Goal: Transaction & Acquisition: Register for event/course

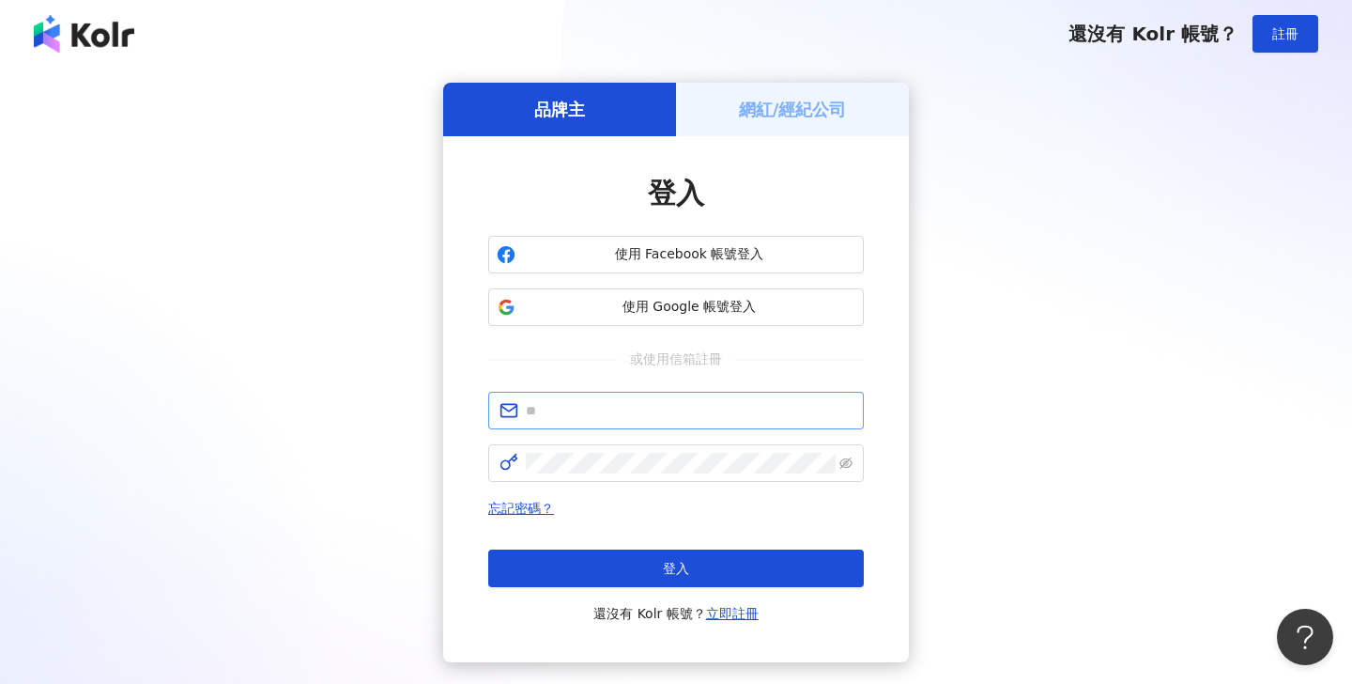
click at [631, 410] on input "text" at bounding box center [689, 410] width 327 height 21
type input "*"
type input "**********"
click at [676, 568] on button "登入" at bounding box center [676, 568] width 376 height 38
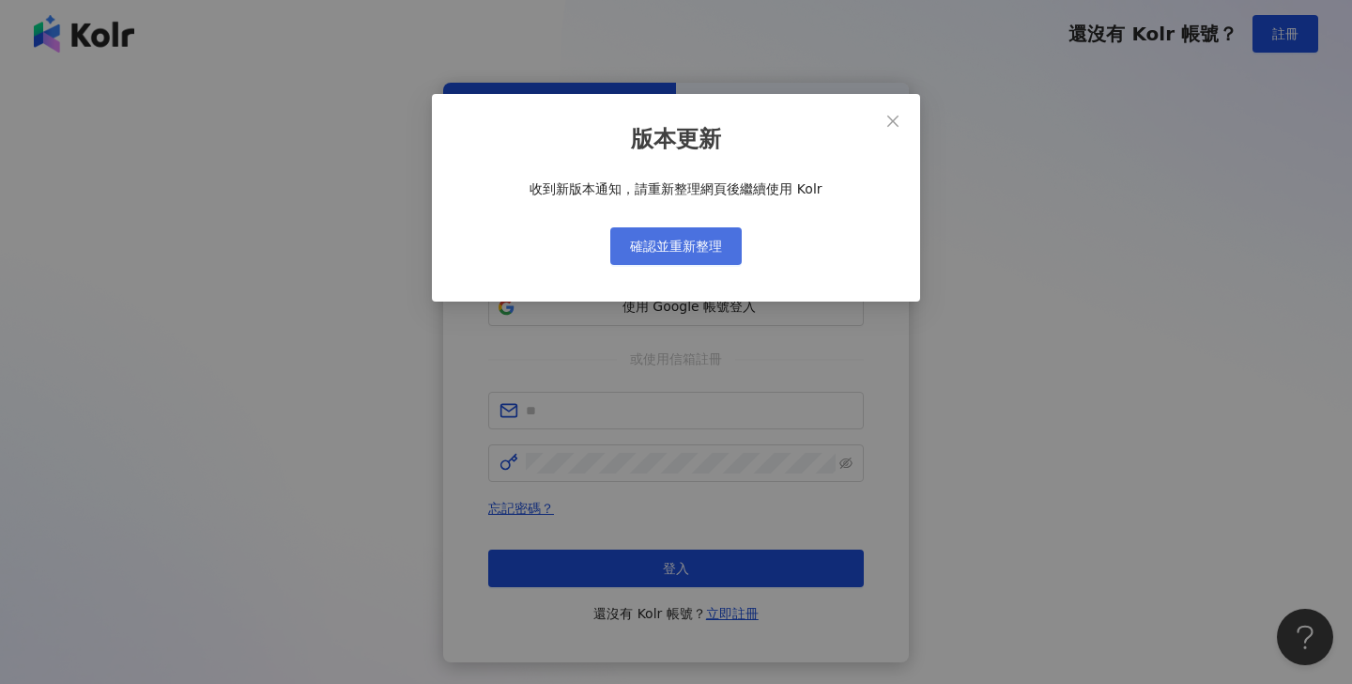
click at [718, 247] on span "確認並重新整理" at bounding box center [676, 246] width 92 height 15
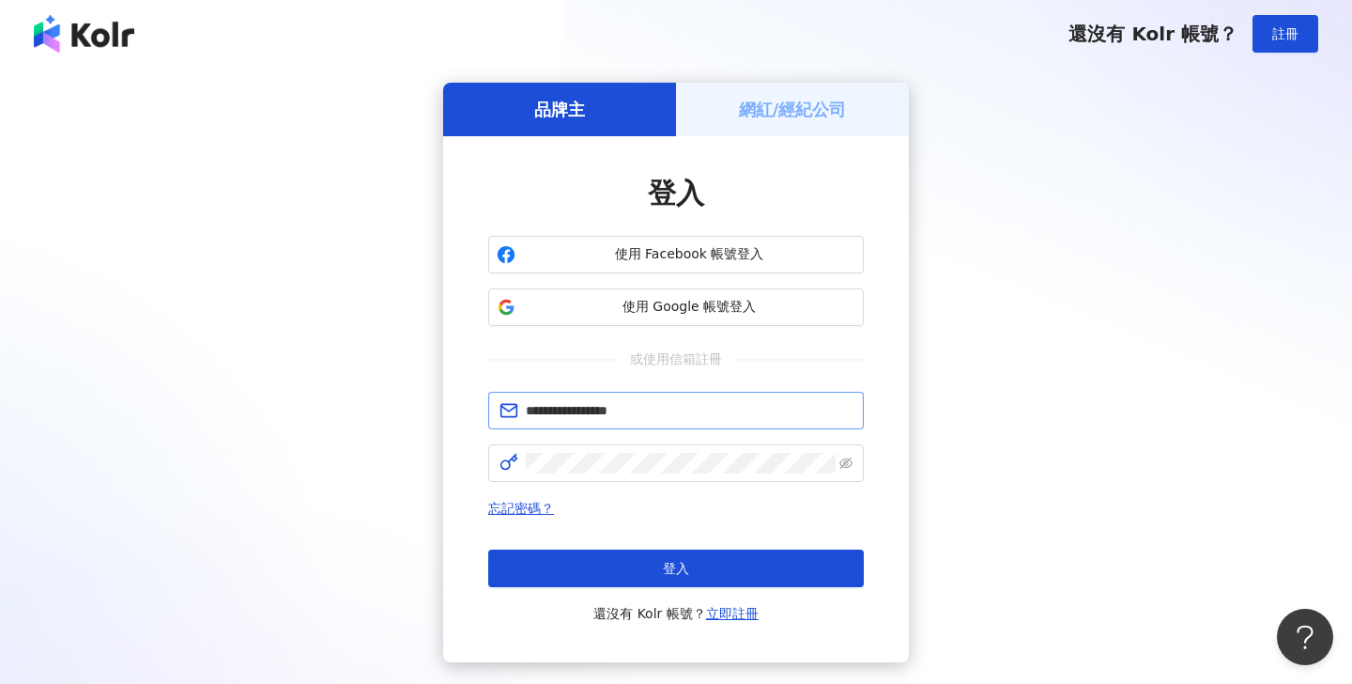
type input "**********"
click at [676, 568] on button "登入" at bounding box center [676, 568] width 376 height 38
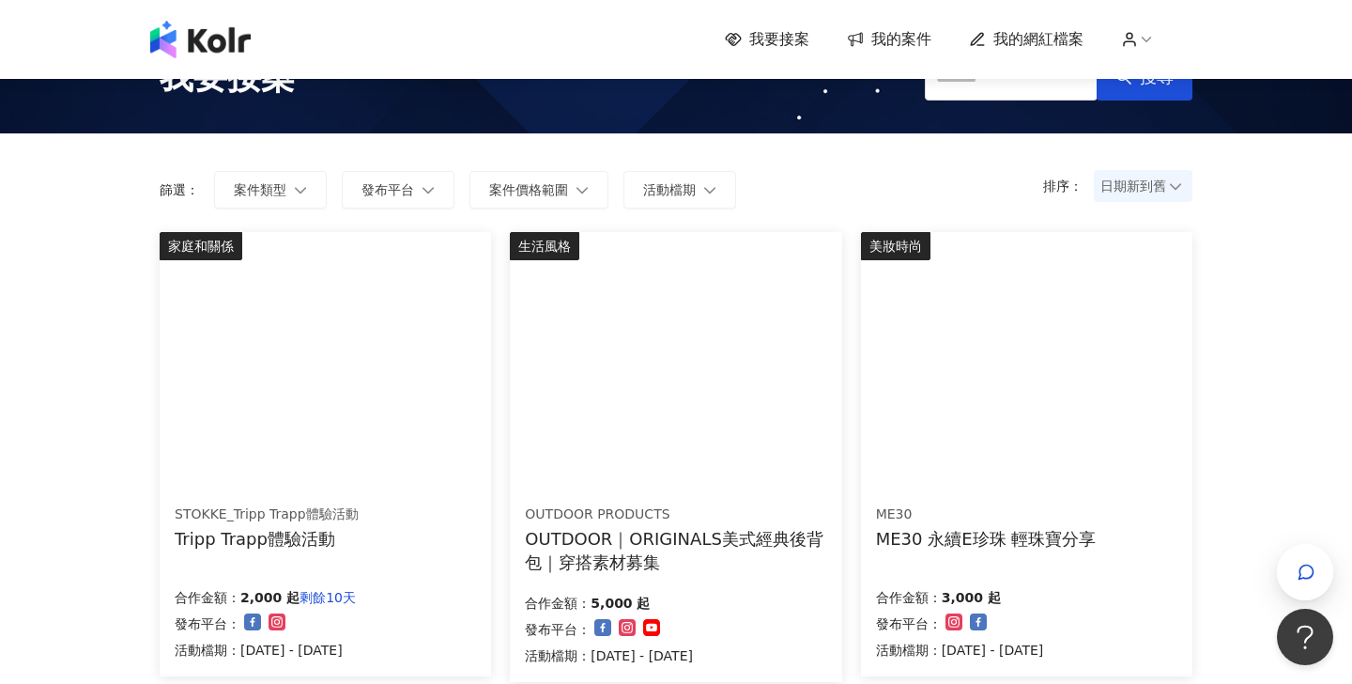
scroll to position [56, 0]
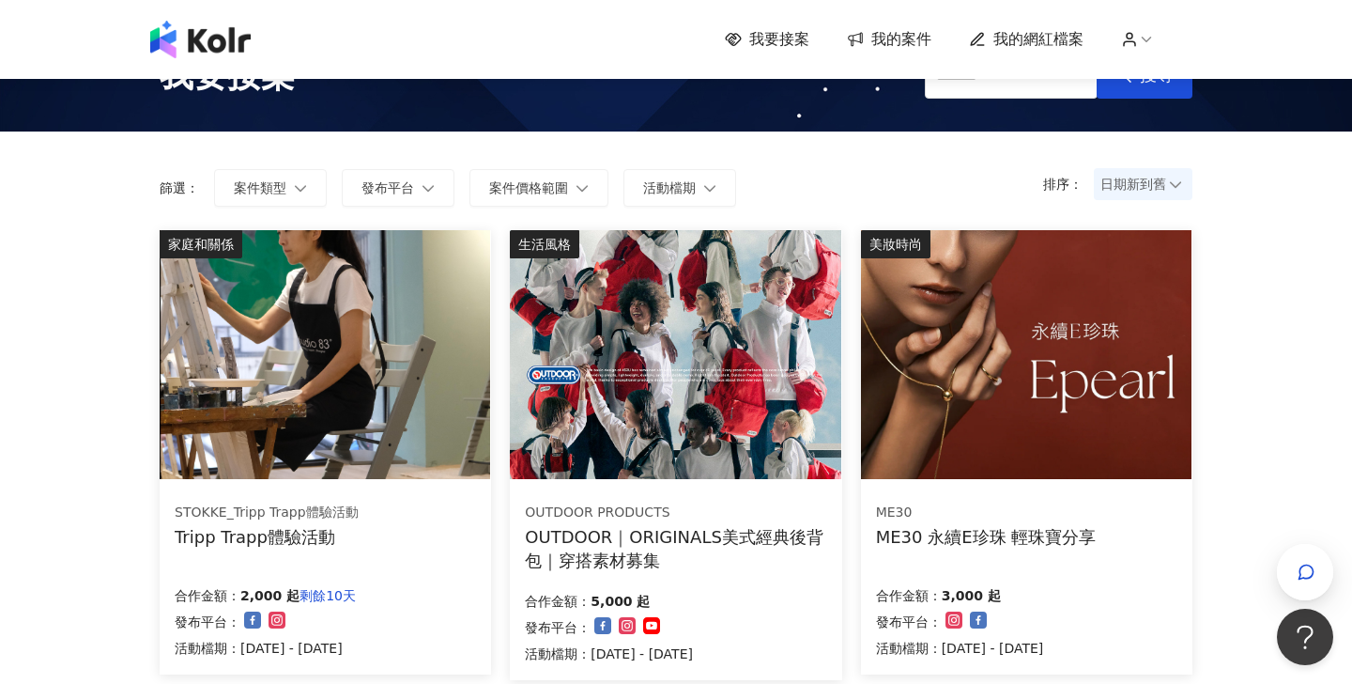
click at [376, 361] on img at bounding box center [325, 354] width 331 height 249
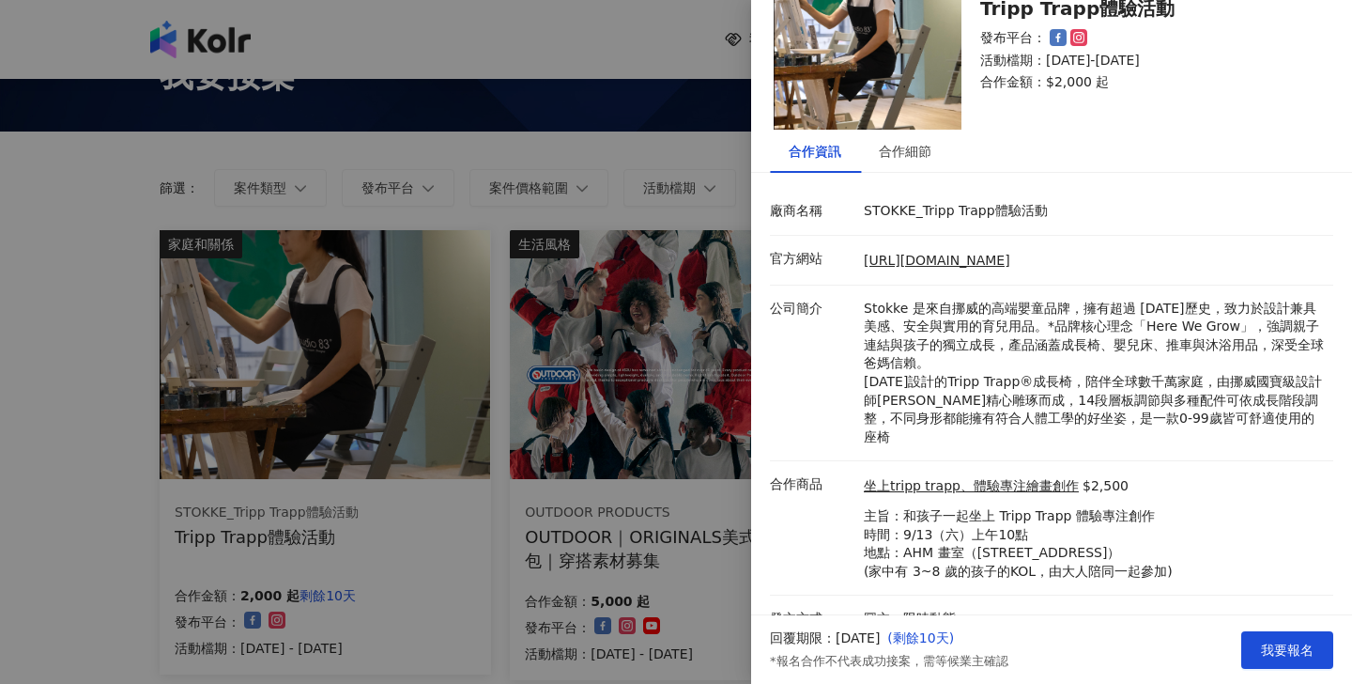
scroll to position [80, 0]
click at [364, 568] on div at bounding box center [676, 342] width 1352 height 684
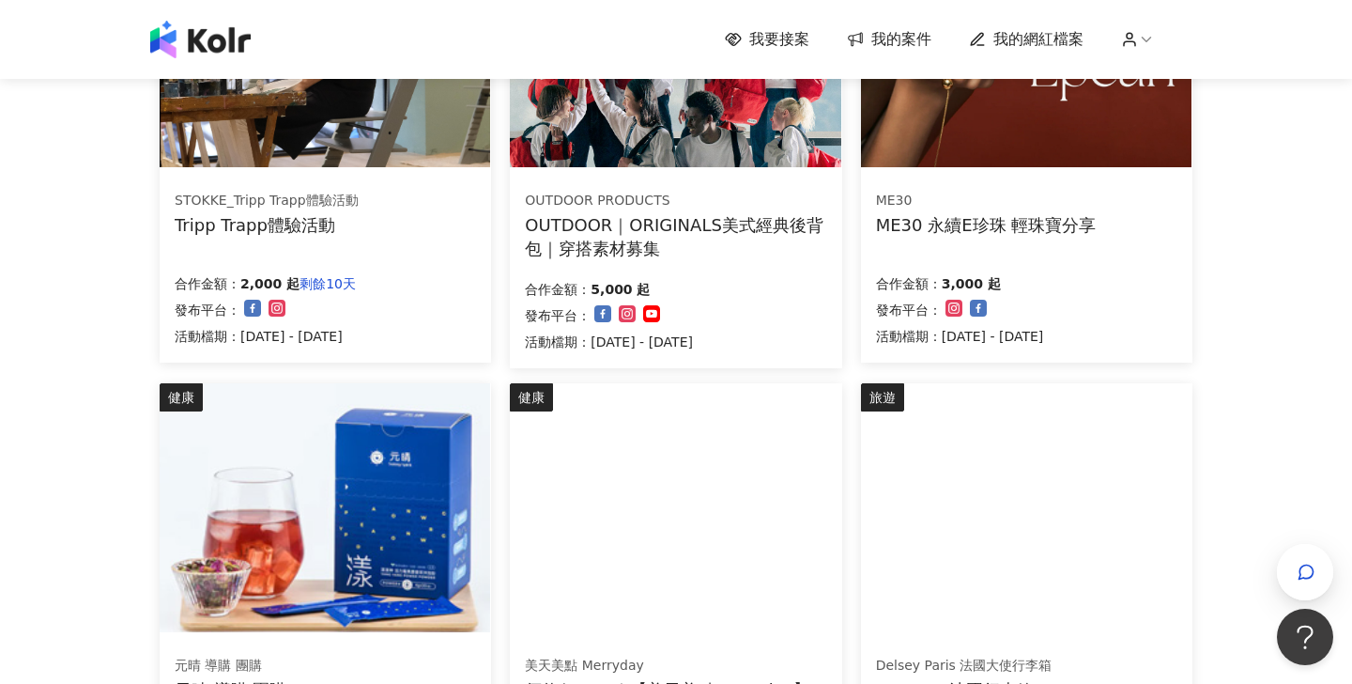
scroll to position [374, 0]
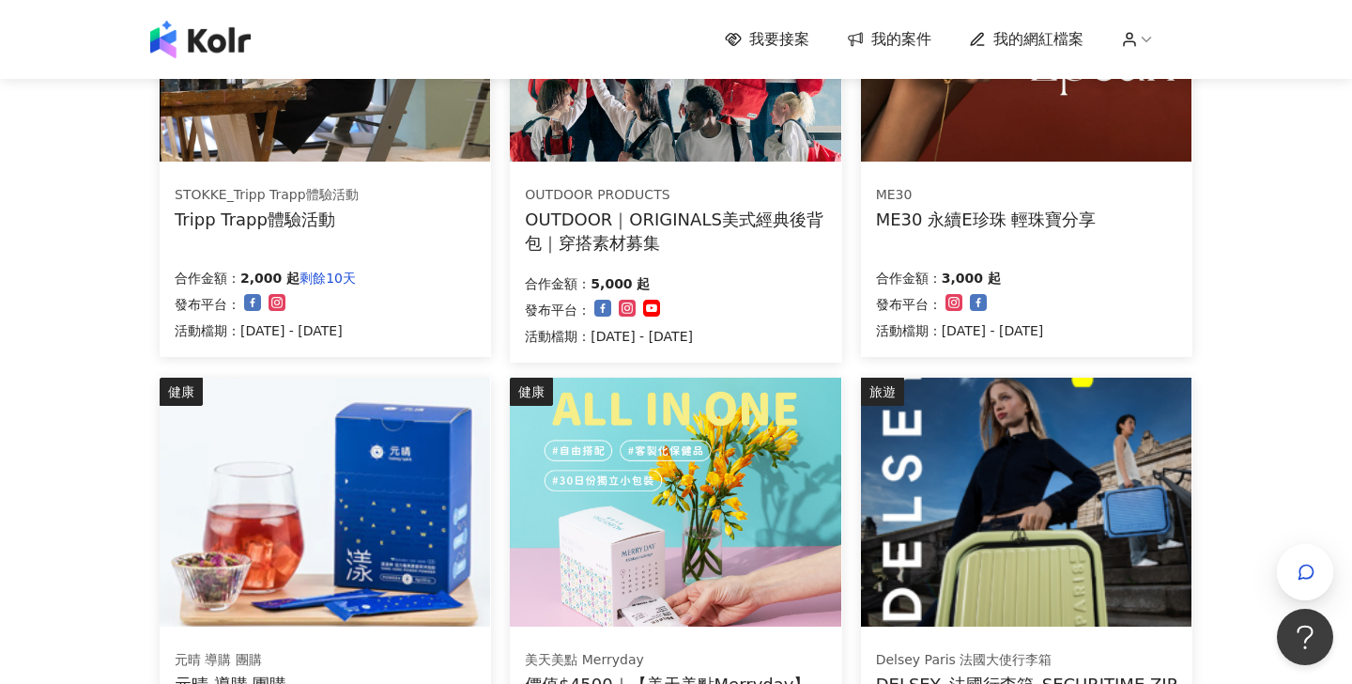
click at [1086, 175] on div "ME30 ME30 永續E珍珠 輕珠寶分享 合作金額： 3,000 起 發布平台： 活動檔期：[DATE] - [DATE]" at bounding box center [1026, 263] width 331 height 188
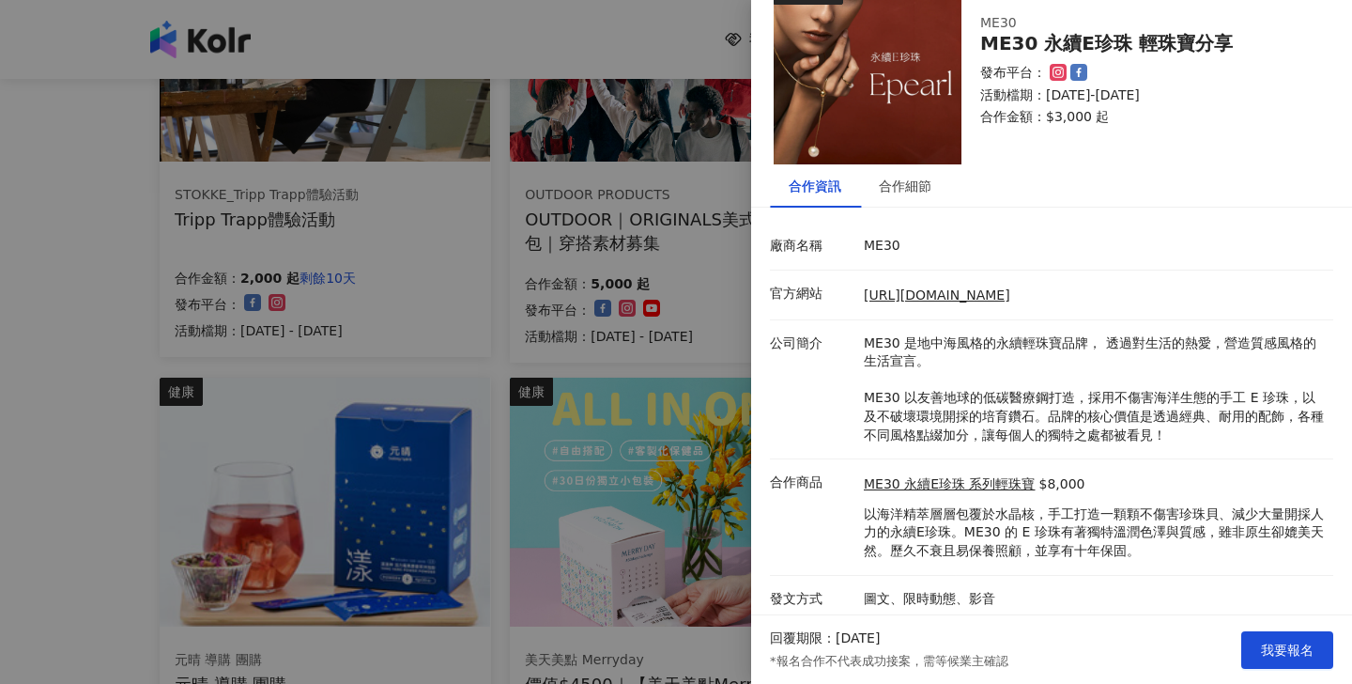
scroll to position [44, 0]
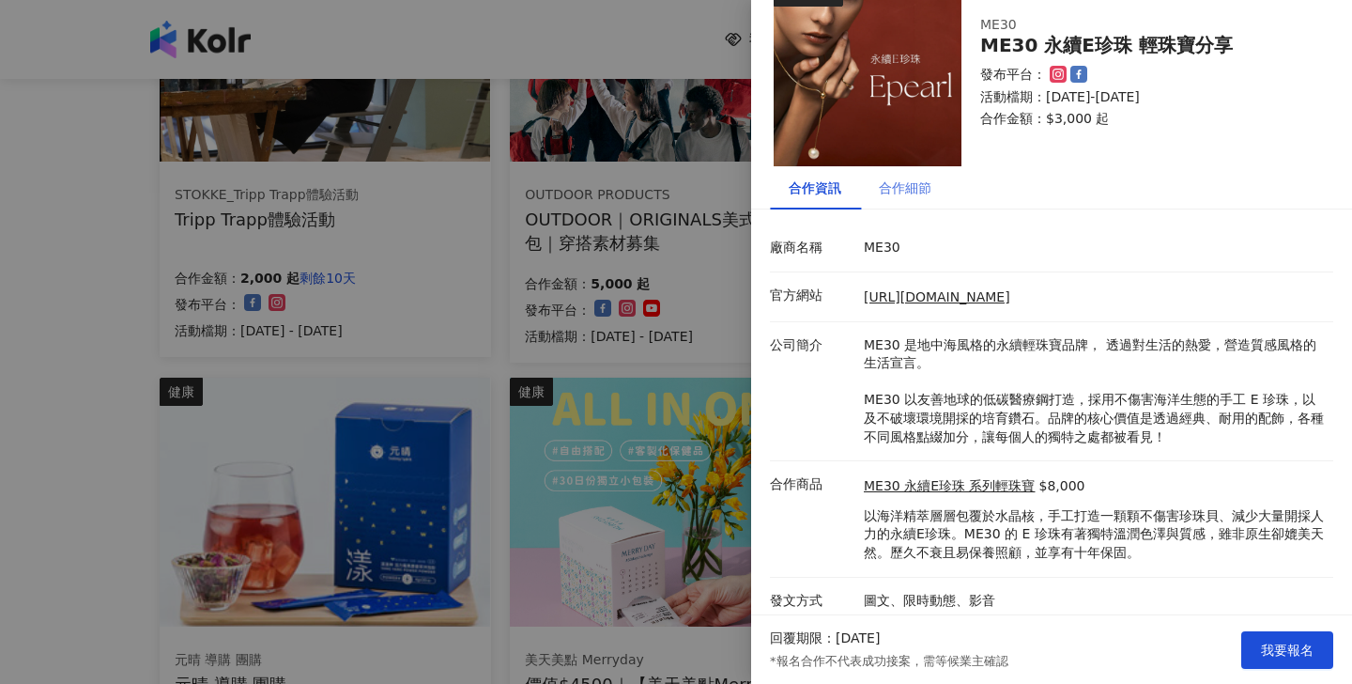
click at [920, 201] on div "合作細節" at bounding box center [905, 187] width 90 height 43
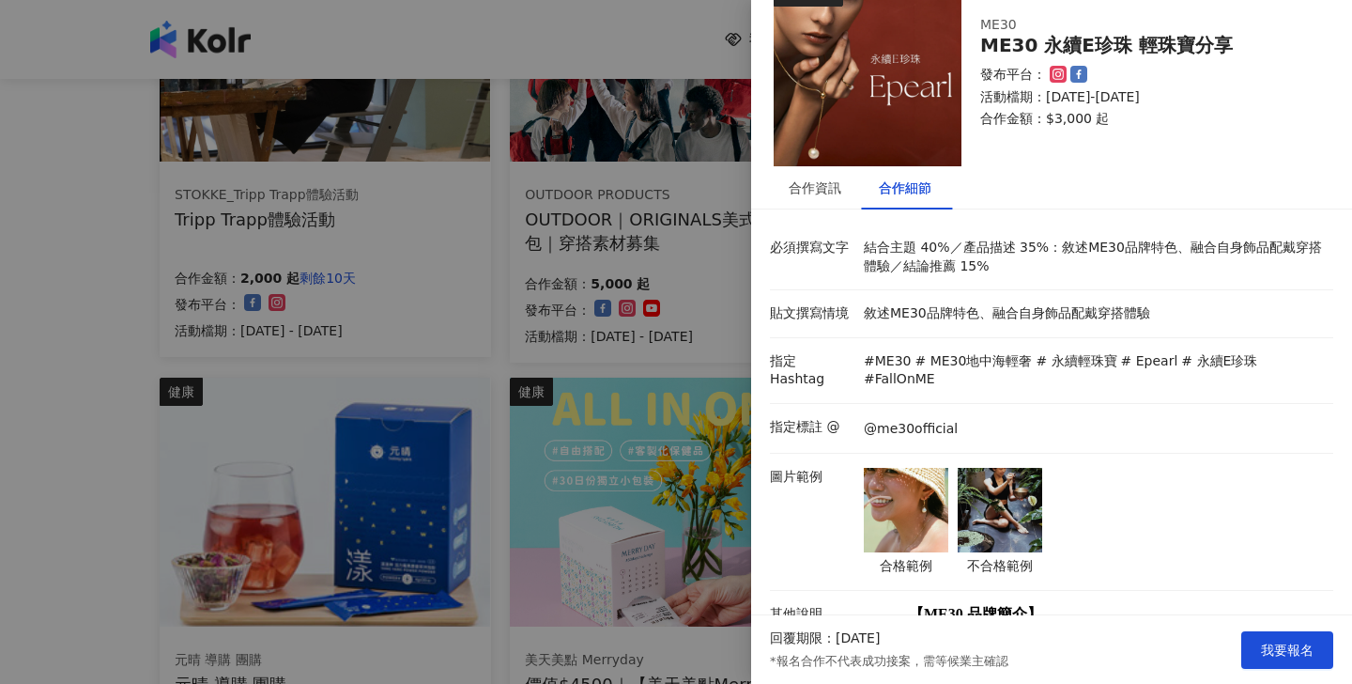
click at [908, 493] on img at bounding box center [906, 510] width 85 height 85
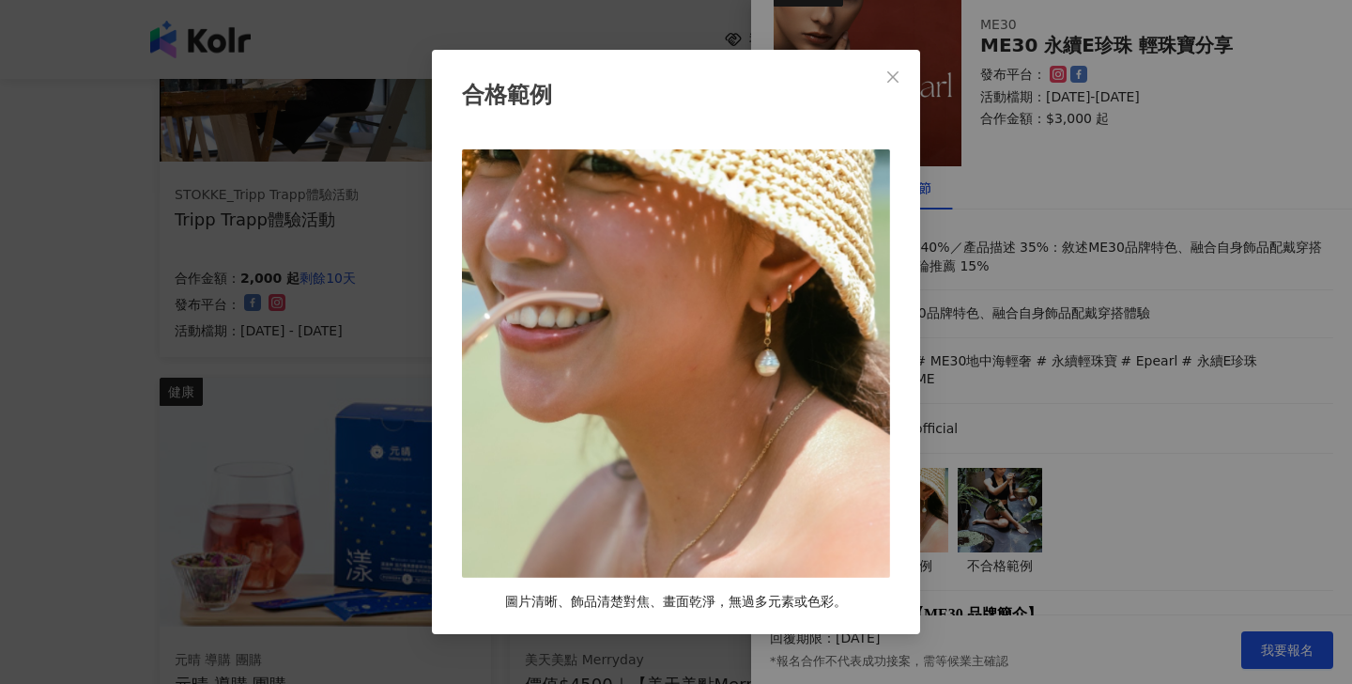
click at [1128, 470] on div "合格範例 圖片清晰、飾品清楚對焦、畫面乾淨，無過多元素或色彩。" at bounding box center [676, 342] width 1352 height 684
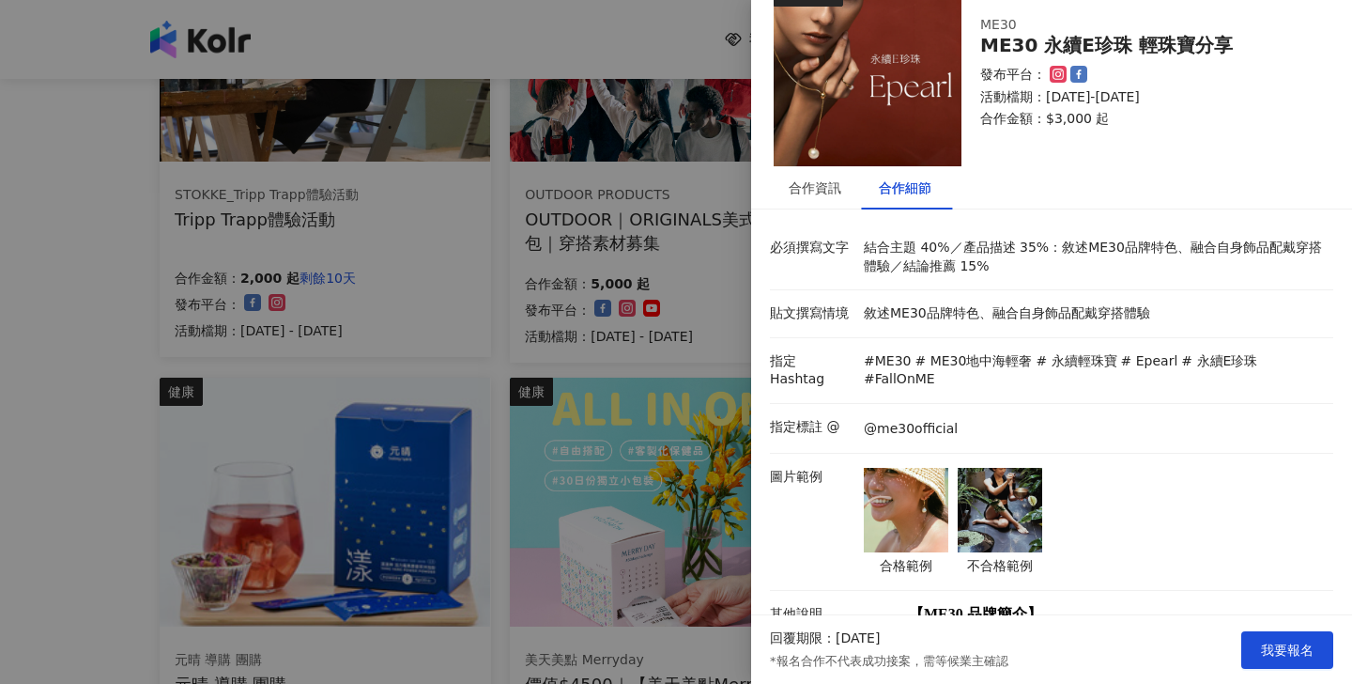
scroll to position [269, 0]
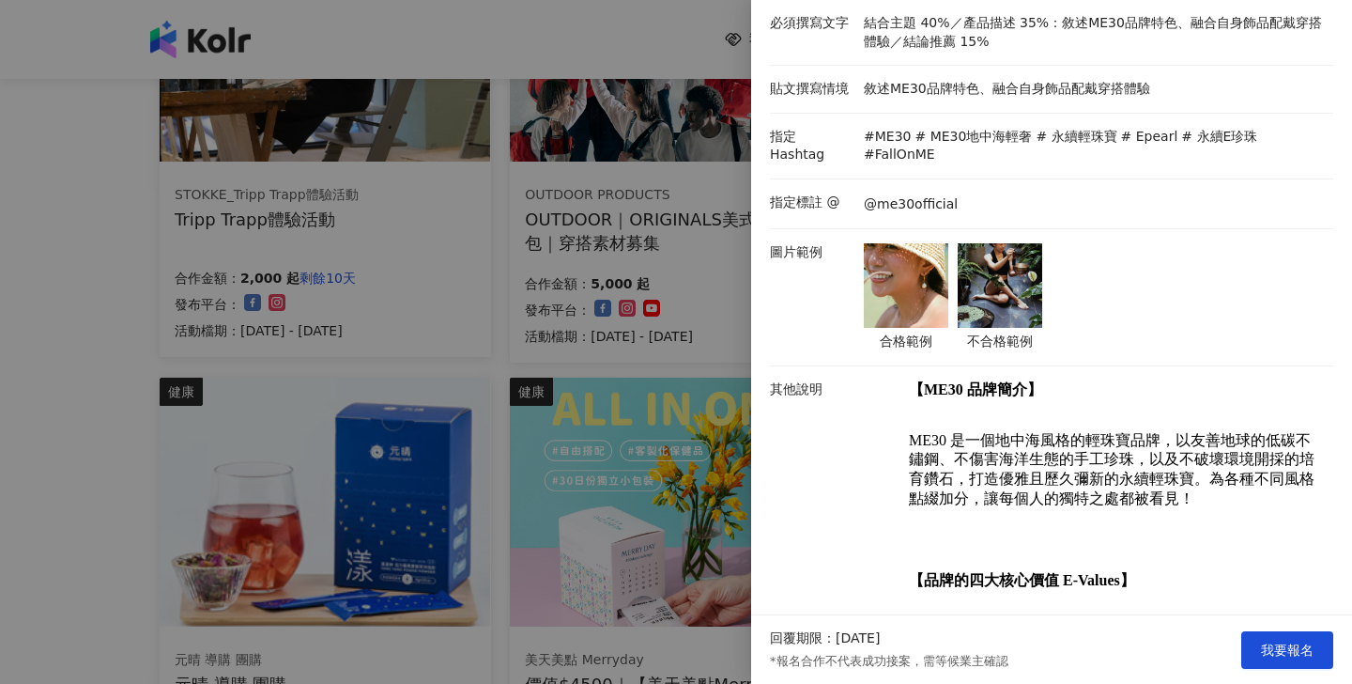
click at [1028, 274] on img at bounding box center [1000, 285] width 85 height 85
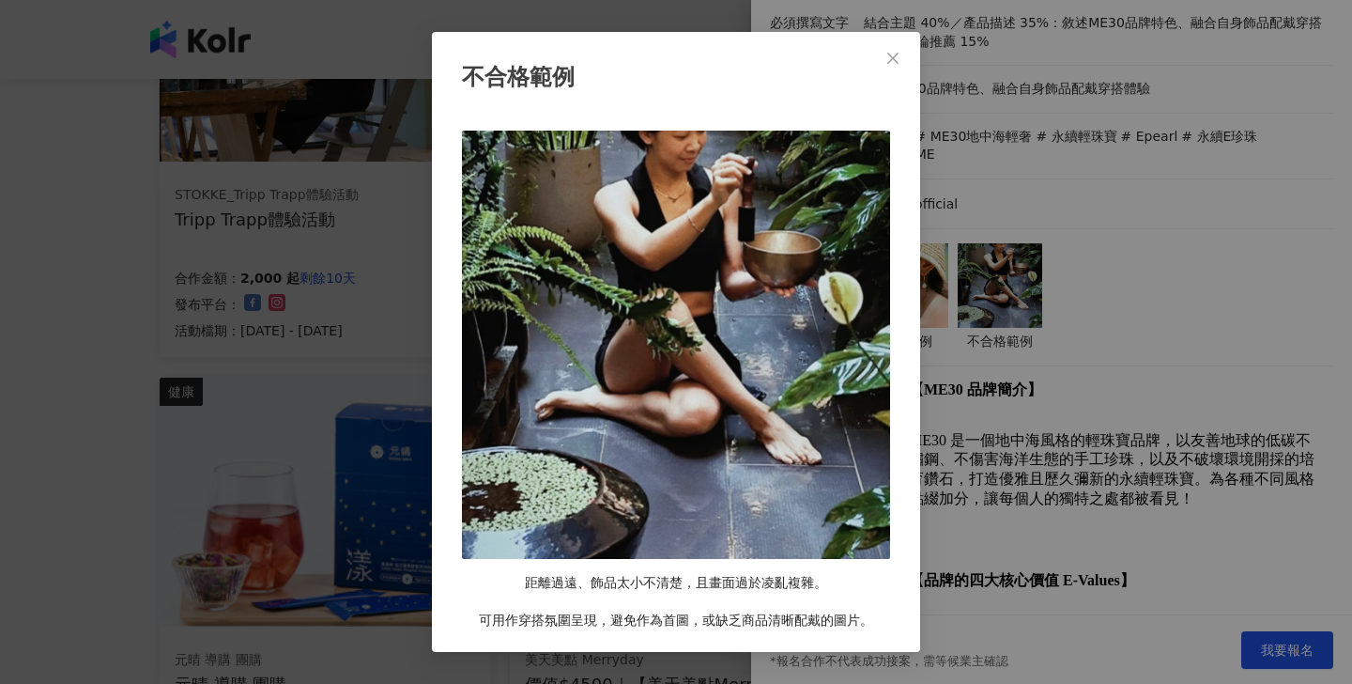
click at [1099, 281] on div "不合格範例 距離過遠、飾品太小不清楚，且畫面過於凌亂複雜。 可用作穿搭氛圍呈現，避免作為首圖，或缺乏商品清晰配戴的圖片。" at bounding box center [676, 342] width 1352 height 684
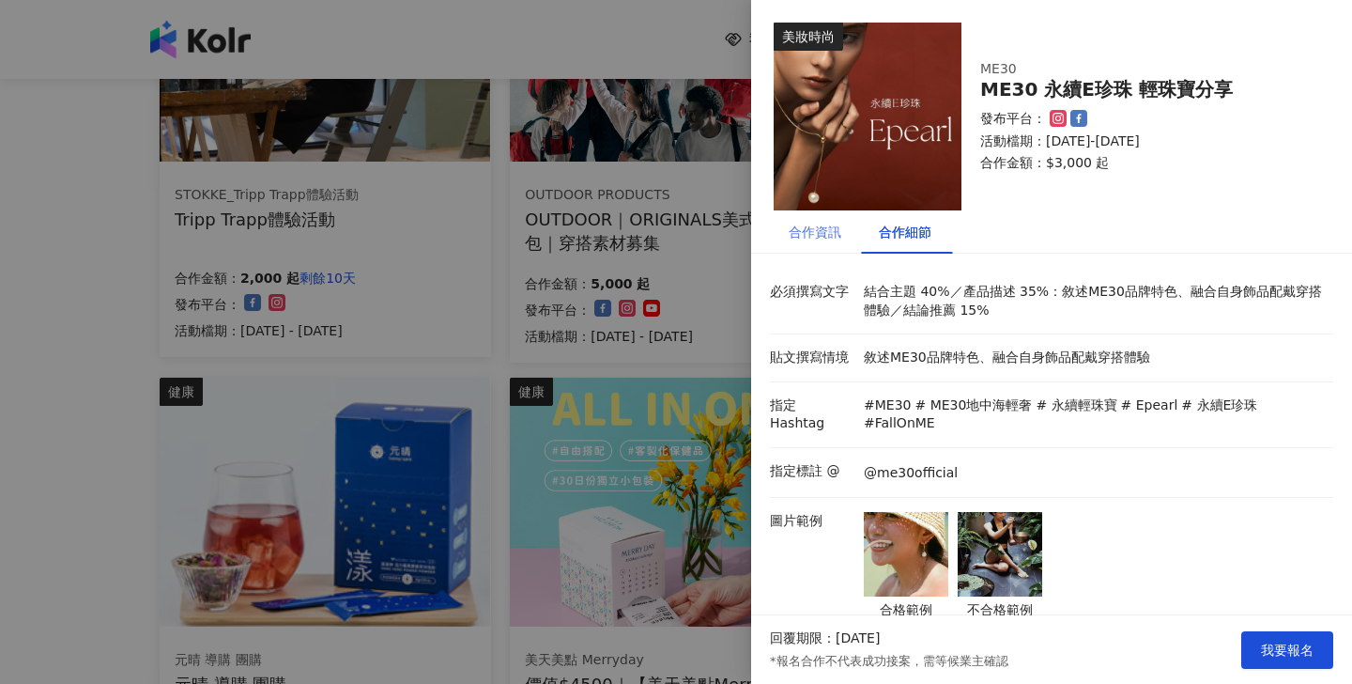
scroll to position [0, 0]
click at [785, 244] on div "合作資訊" at bounding box center [815, 231] width 90 height 43
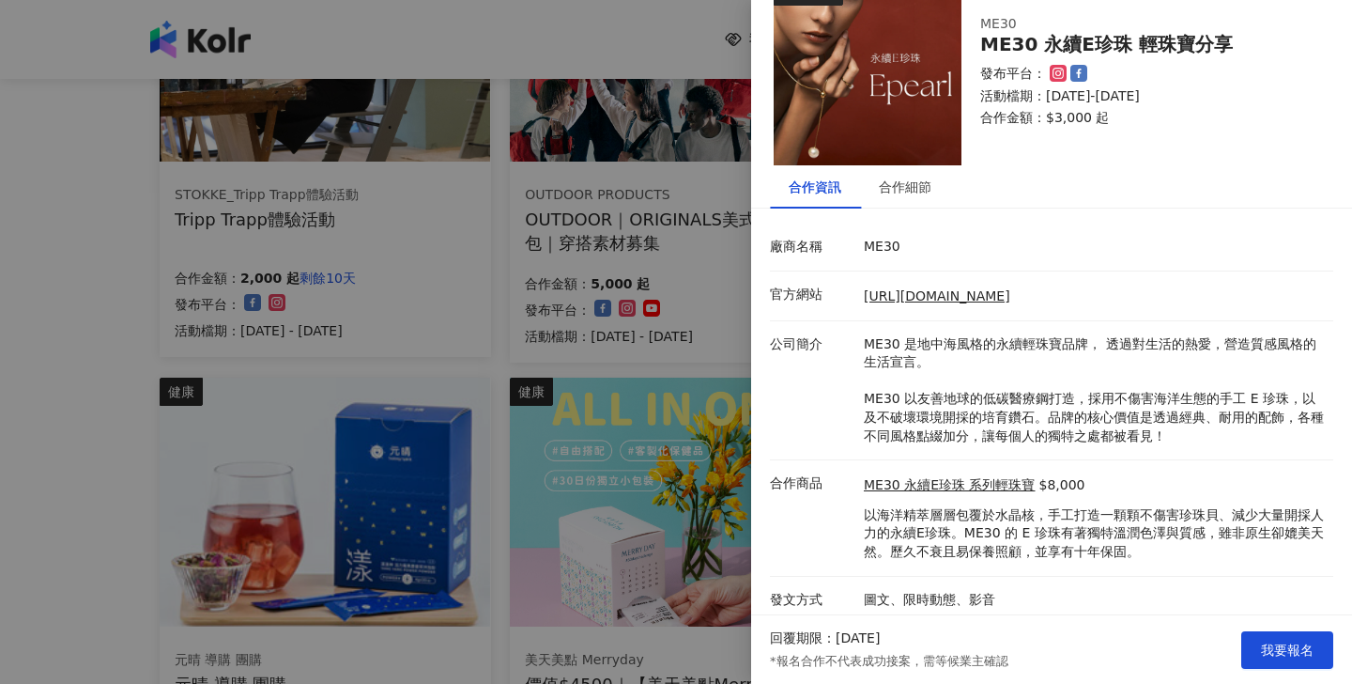
scroll to position [44, 0]
click at [918, 202] on div "合作細節" at bounding box center [905, 187] width 90 height 43
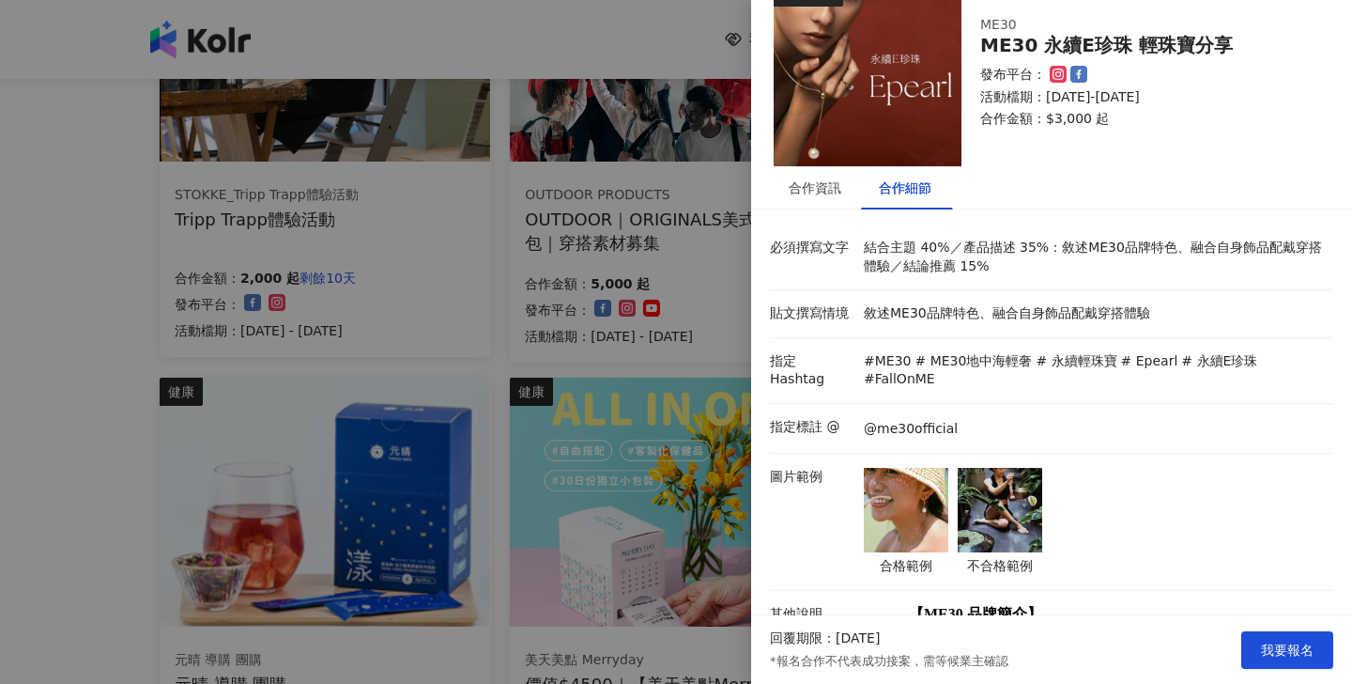
click at [139, 512] on div at bounding box center [676, 342] width 1352 height 684
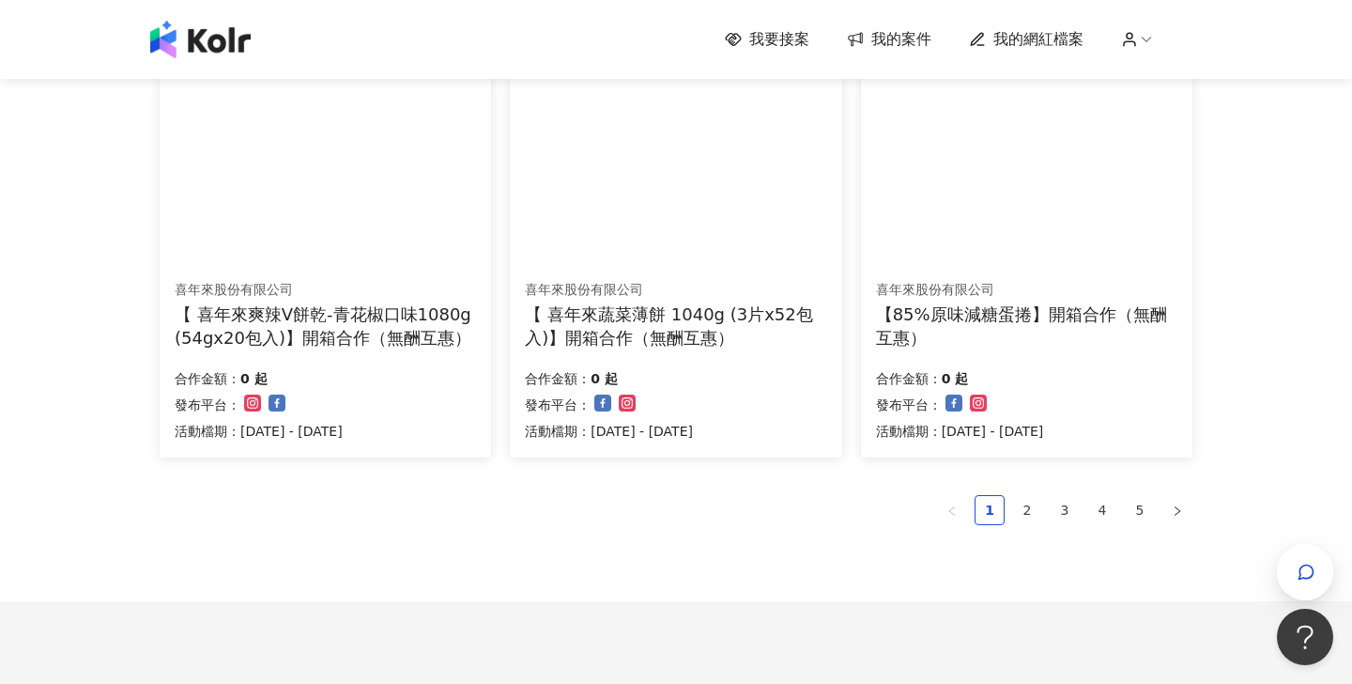
scroll to position [1227, 0]
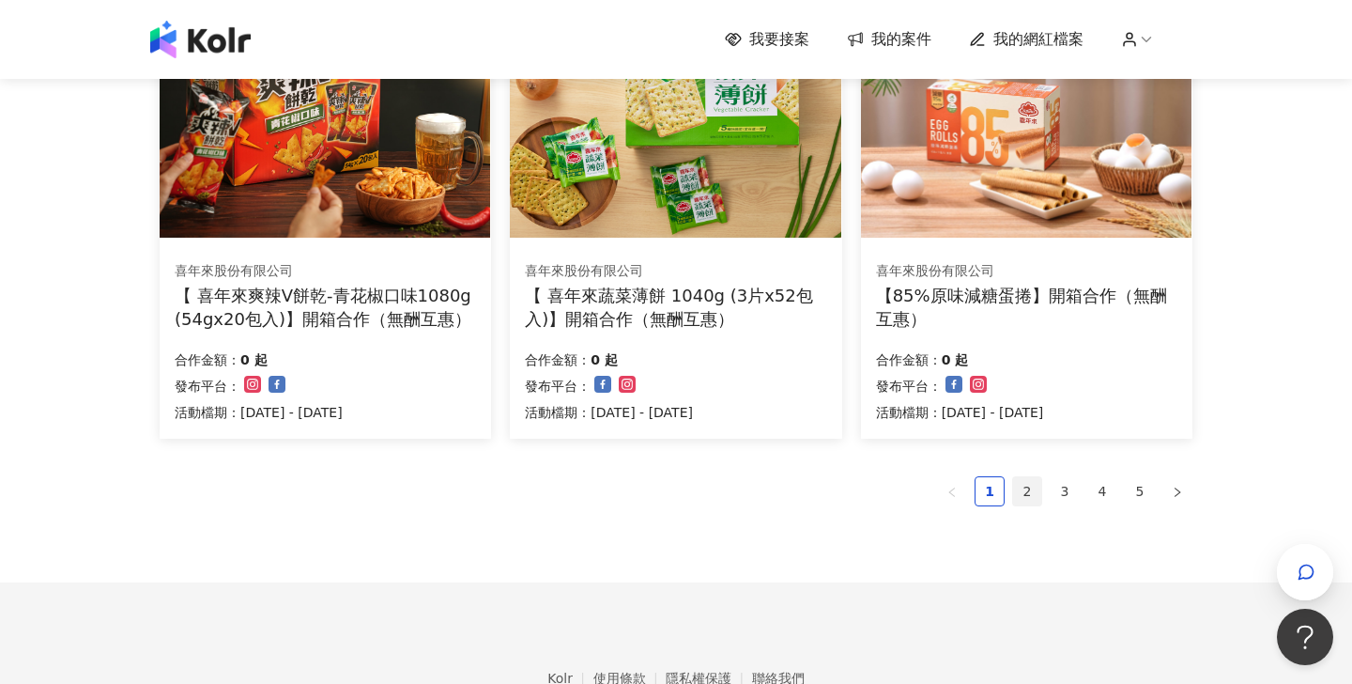
click at [1028, 494] on link "2" at bounding box center [1027, 491] width 28 height 28
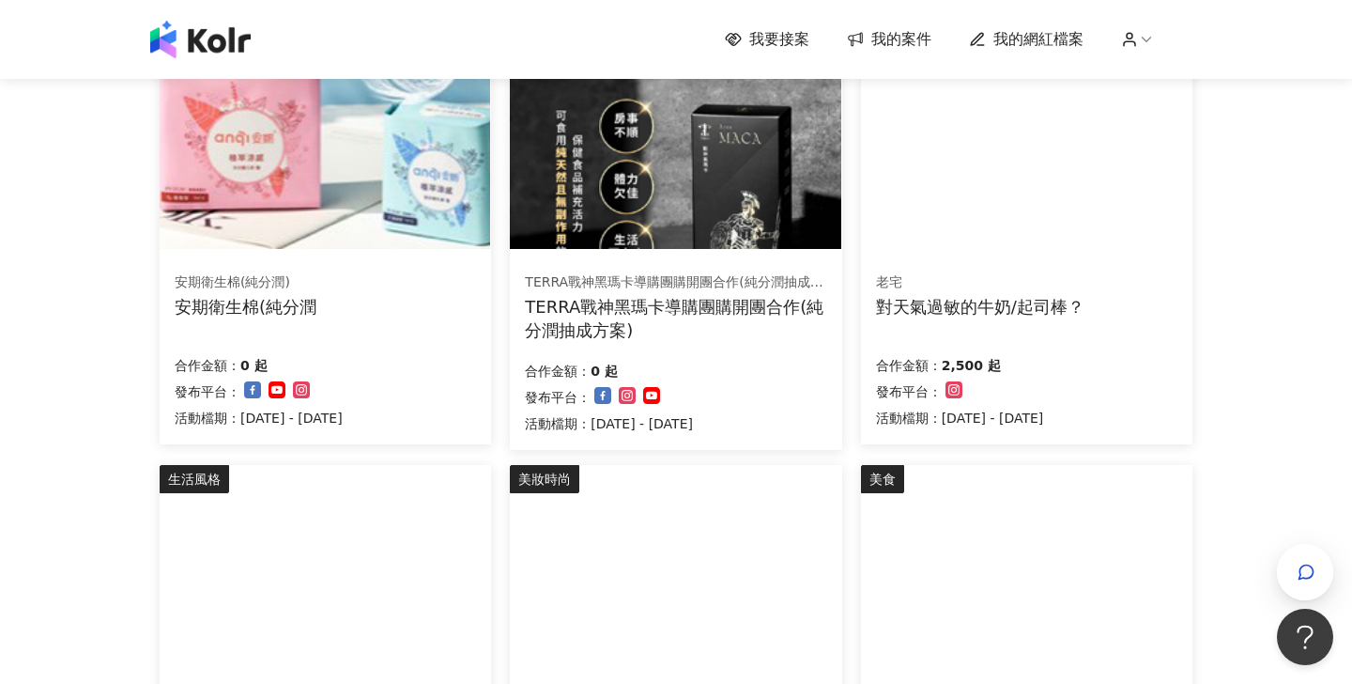
scroll to position [742, 0]
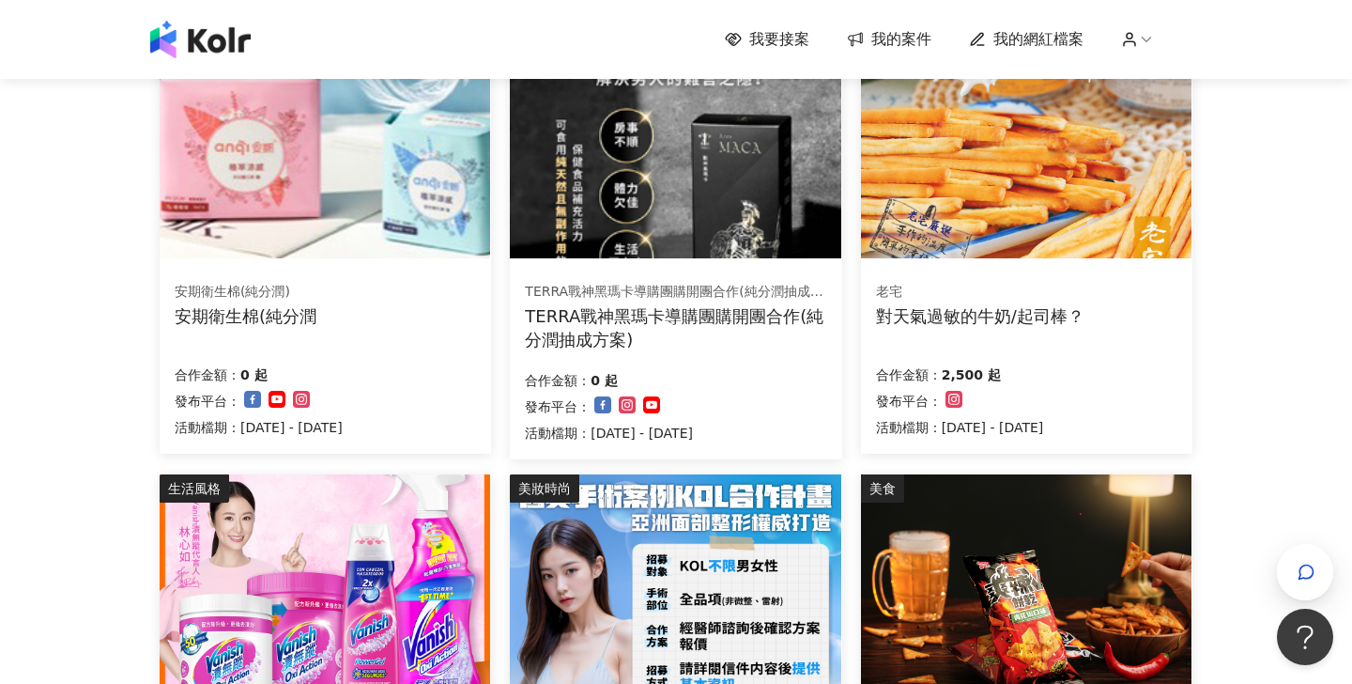
click at [1023, 187] on img at bounding box center [1026, 133] width 331 height 249
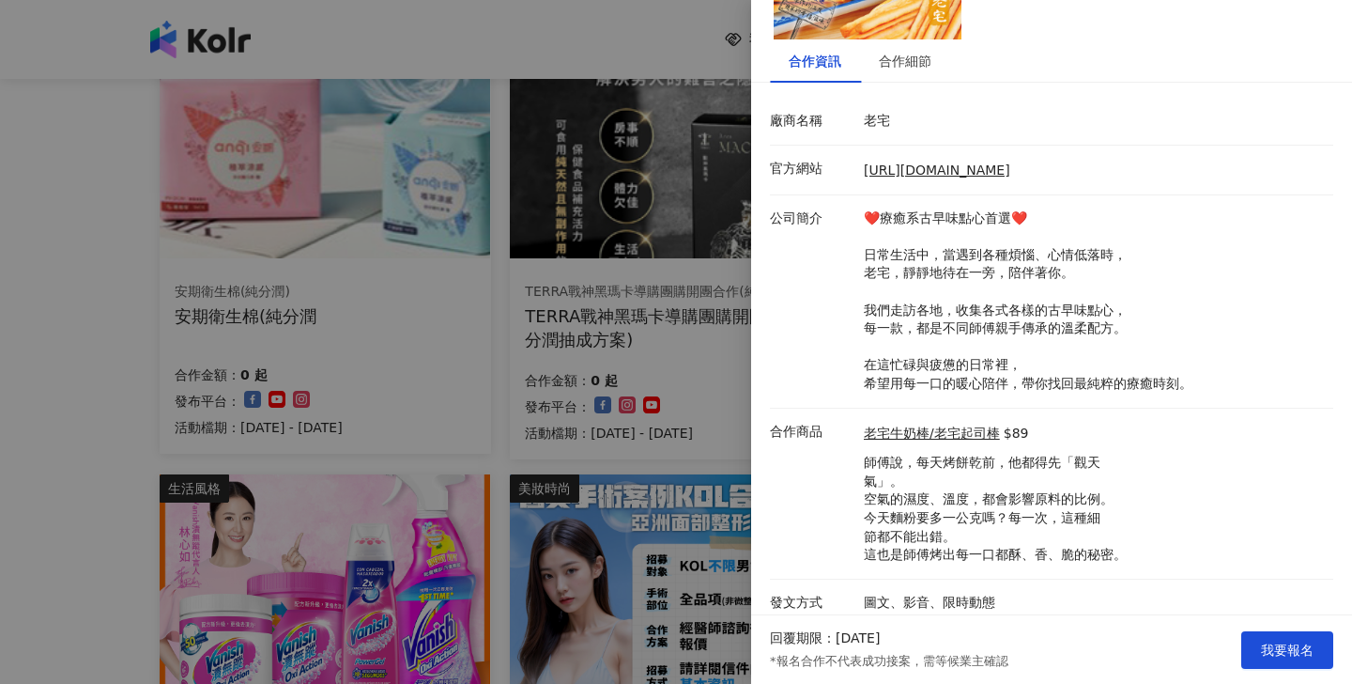
scroll to position [169, 0]
click at [897, 69] on div "合作細節" at bounding box center [905, 63] width 53 height 21
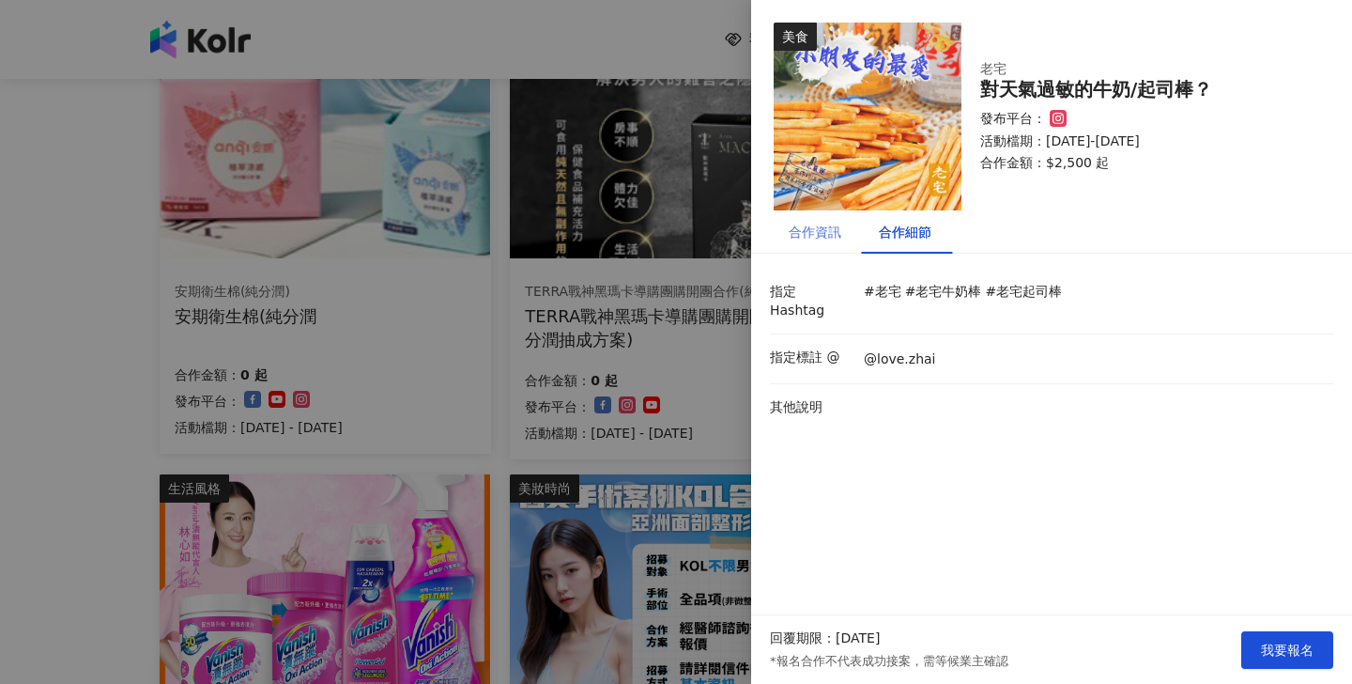
click at [822, 246] on div "合作資訊" at bounding box center [815, 231] width 90 height 43
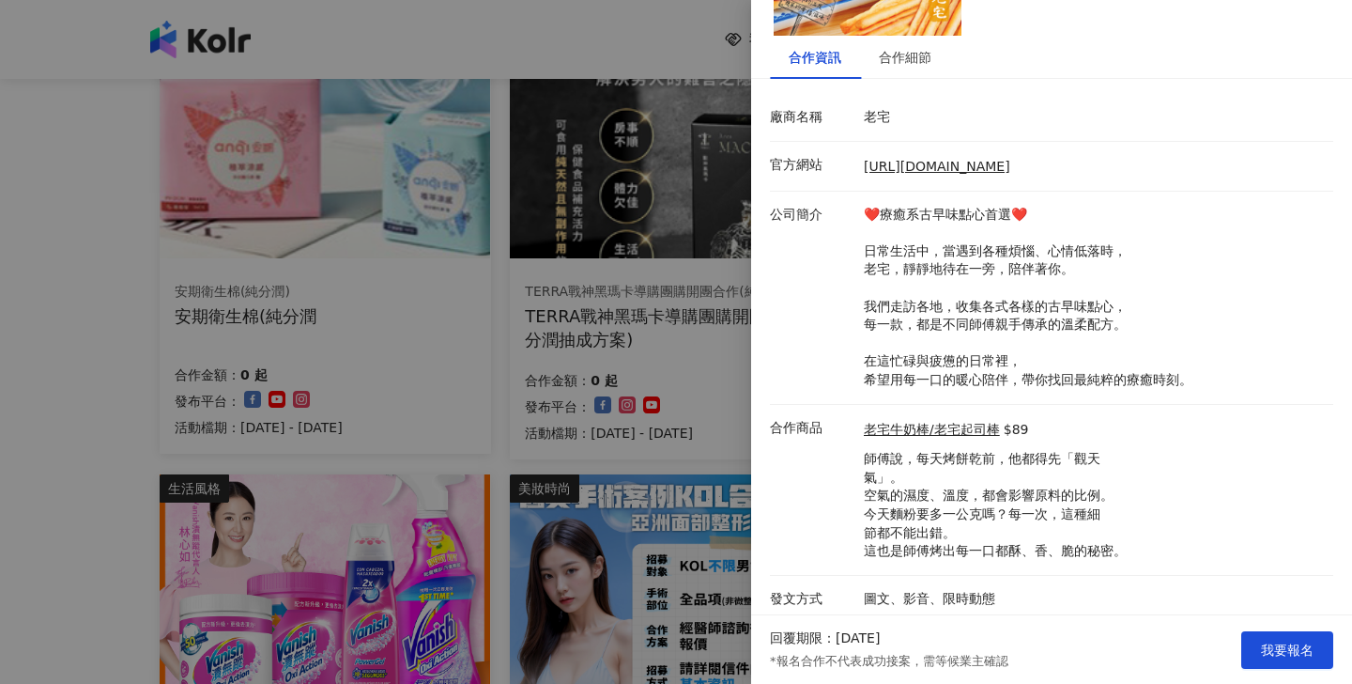
scroll to position [169, 0]
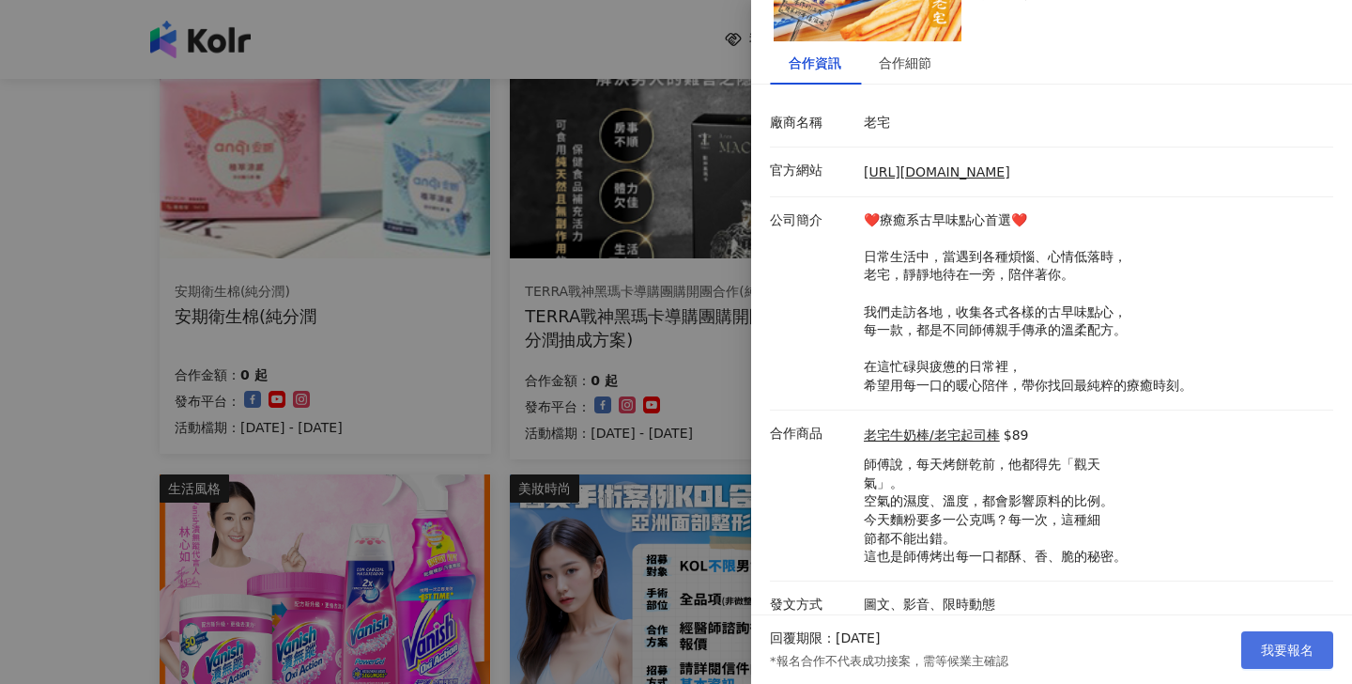
click at [1297, 659] on button "我要報名" at bounding box center [1287, 650] width 92 height 38
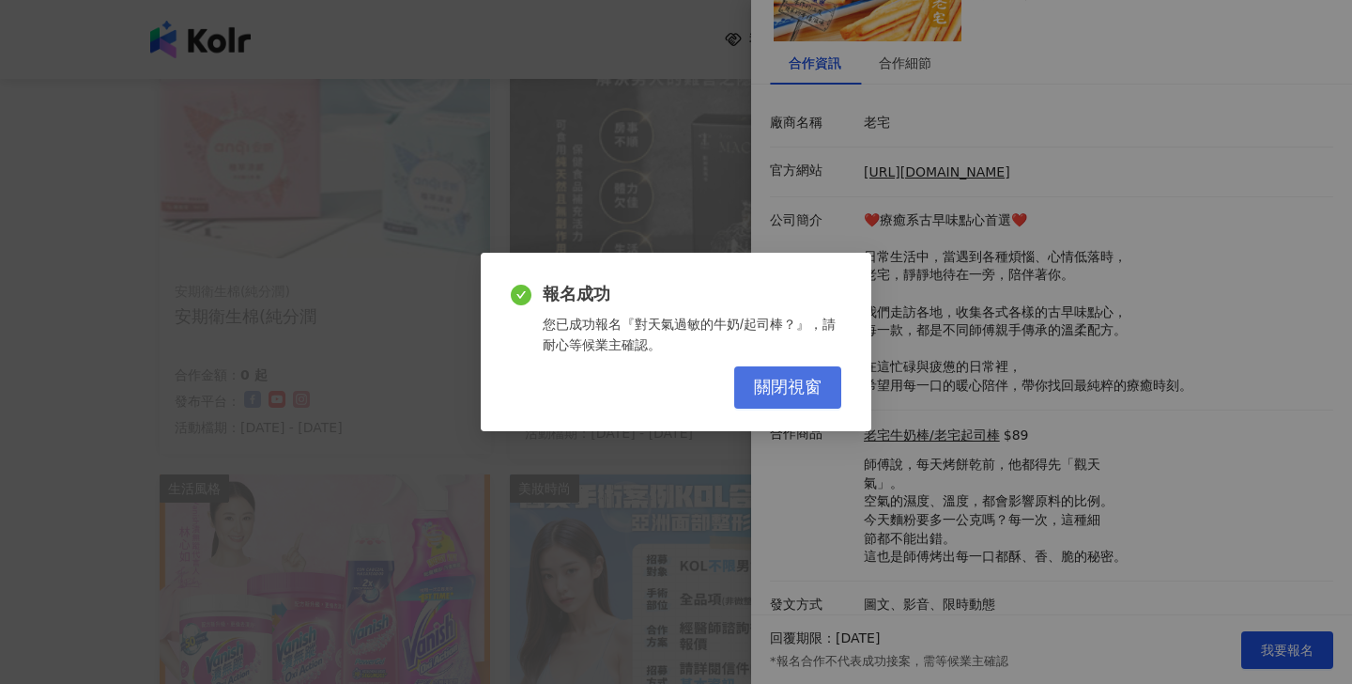
click at [810, 383] on span "關閉視窗" at bounding box center [788, 387] width 68 height 21
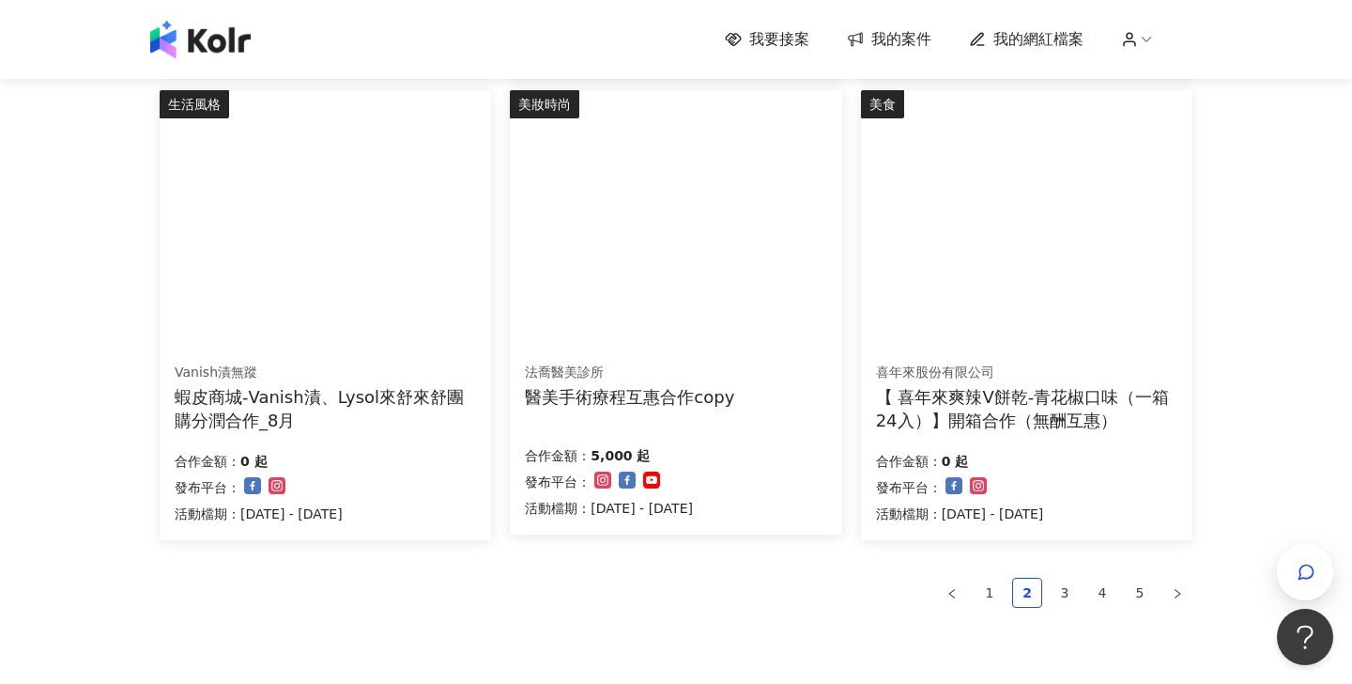
scroll to position [1212, 0]
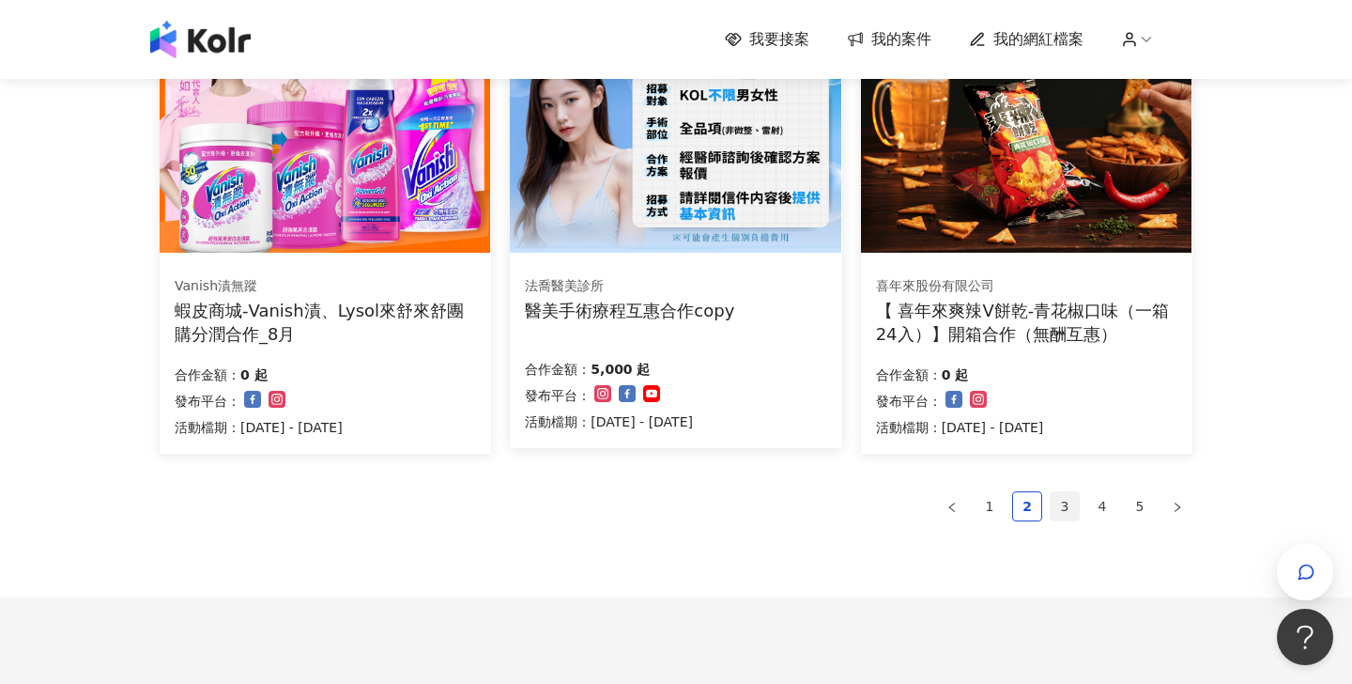
click at [1065, 501] on link "3" at bounding box center [1065, 506] width 28 height 28
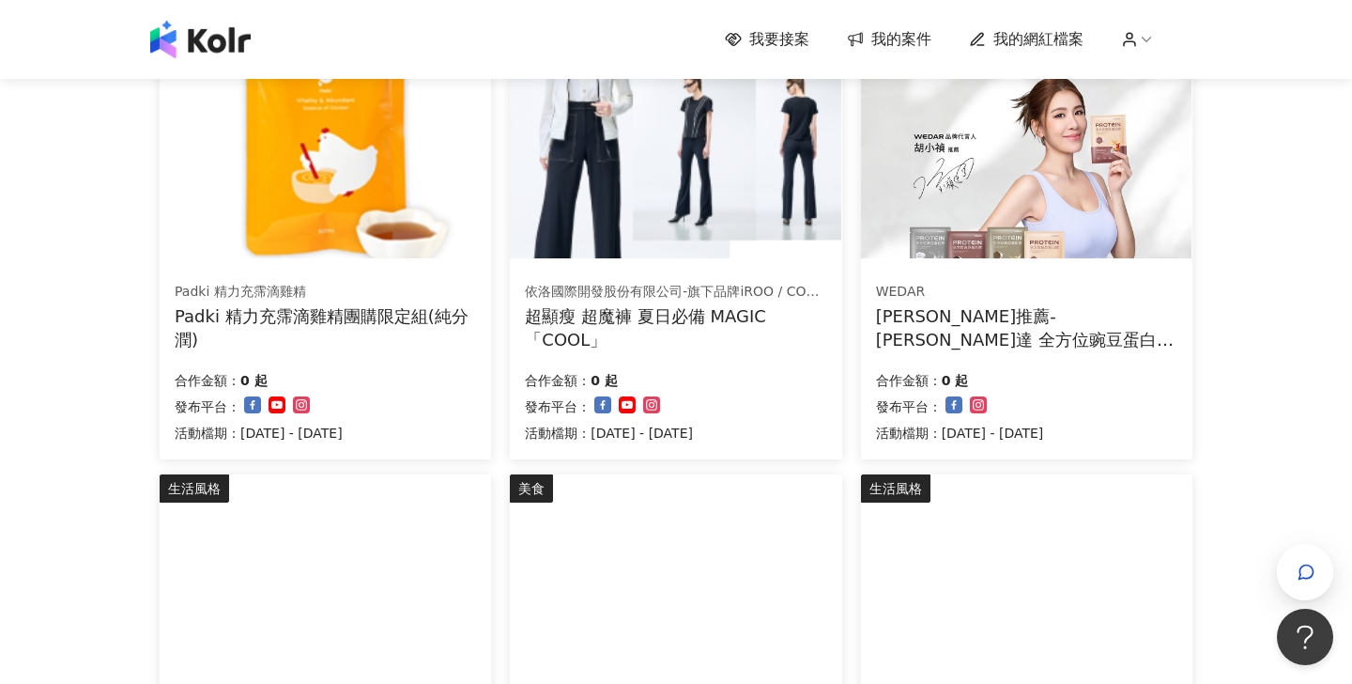
scroll to position [733, 0]
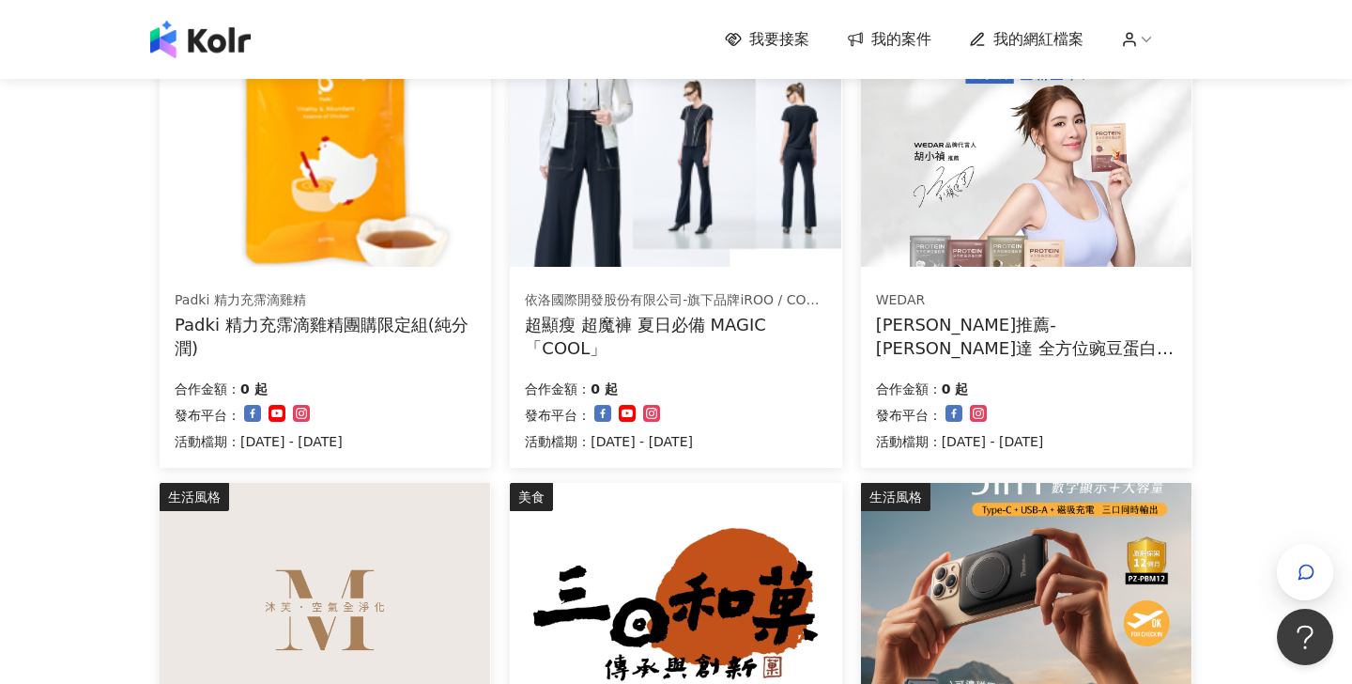
click at [622, 217] on img at bounding box center [675, 142] width 331 height 249
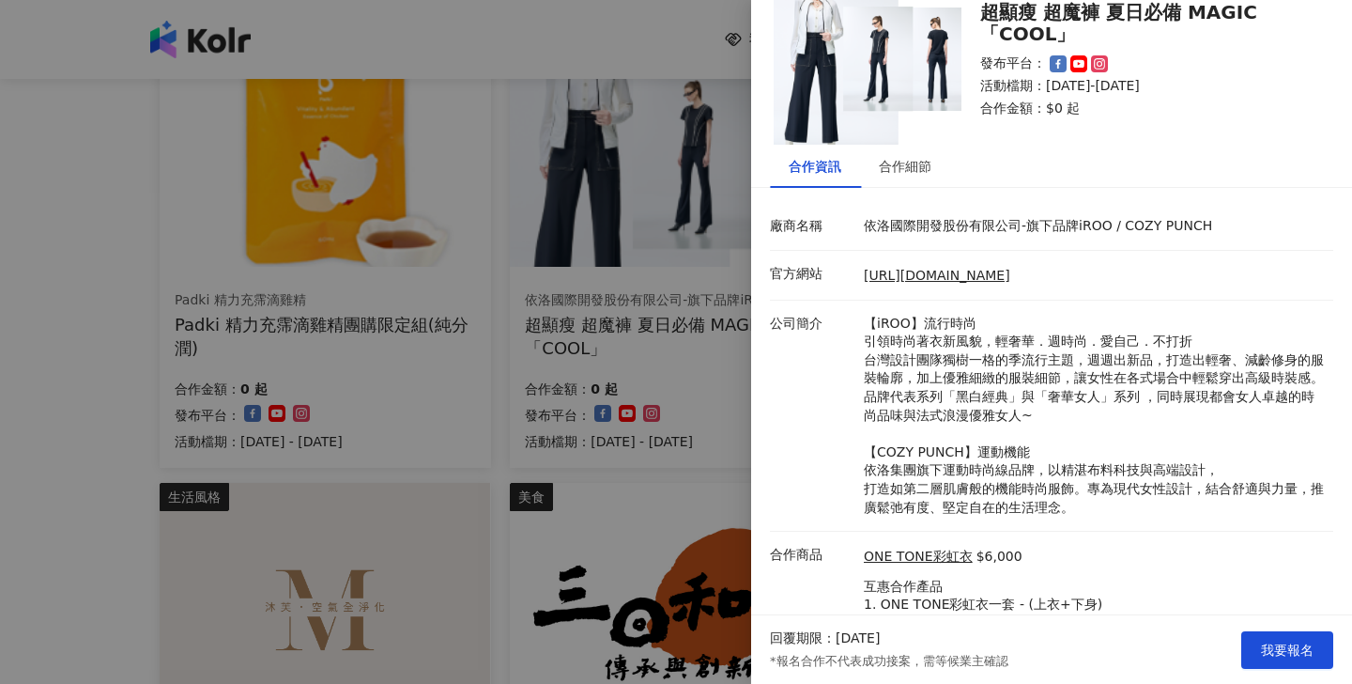
scroll to position [0, 0]
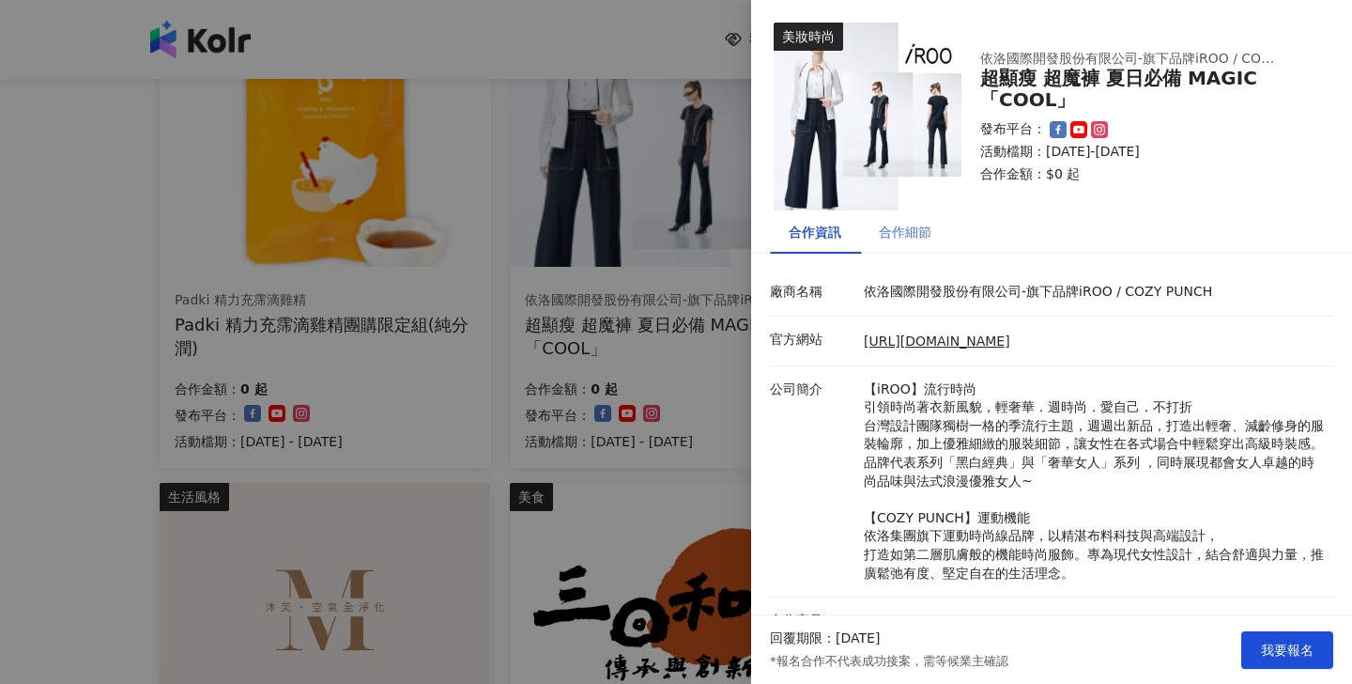
click at [894, 225] on div "合作細節" at bounding box center [905, 232] width 53 height 21
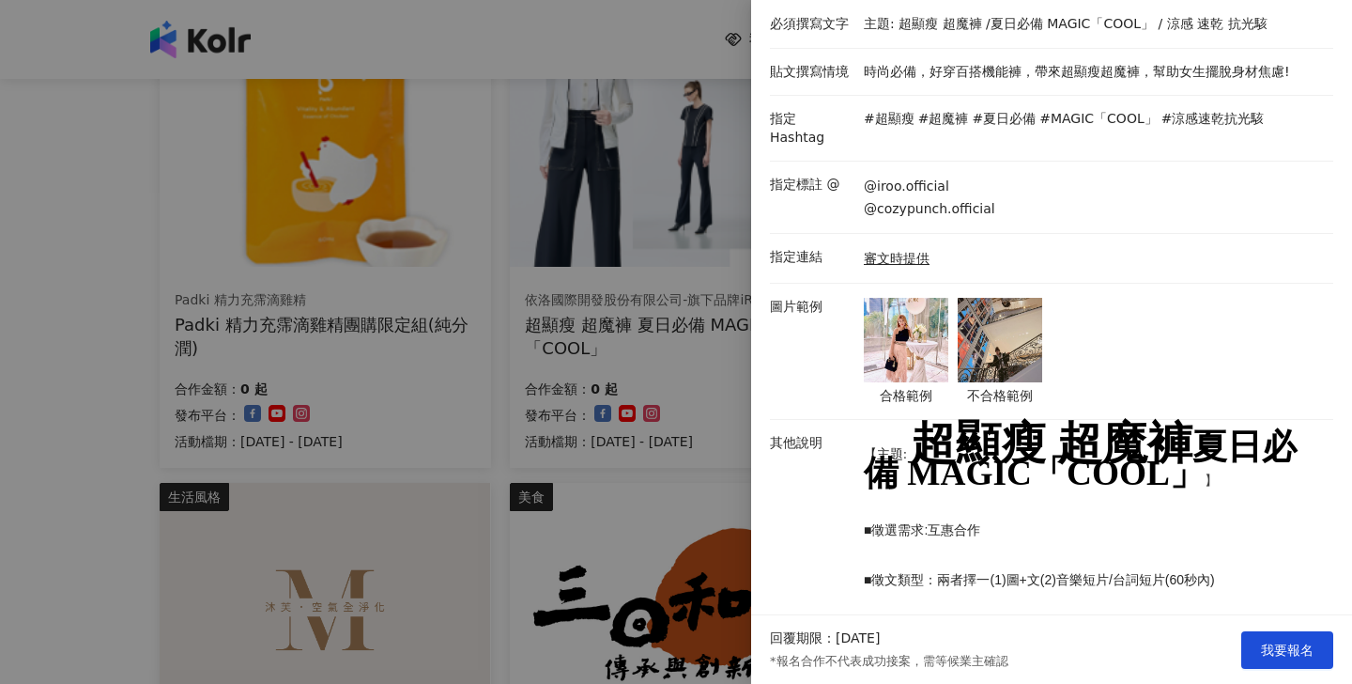
scroll to position [289, 0]
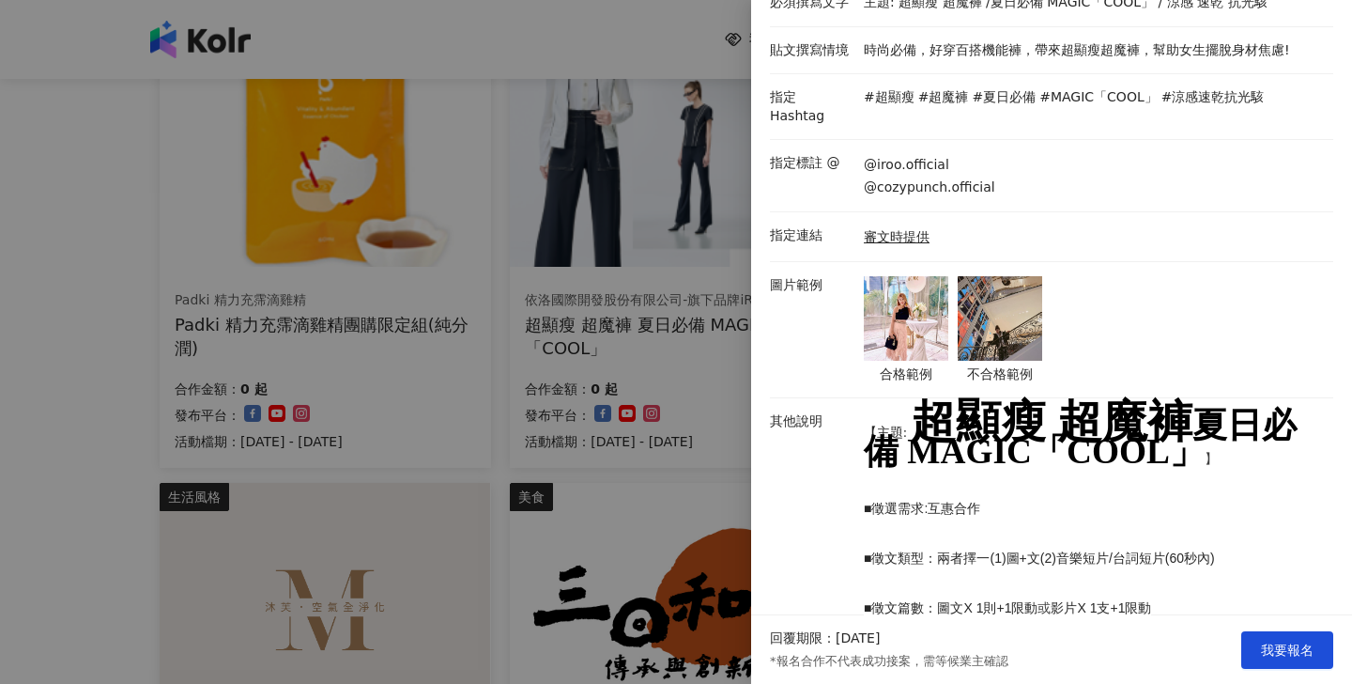
click at [909, 289] on img at bounding box center [906, 318] width 85 height 85
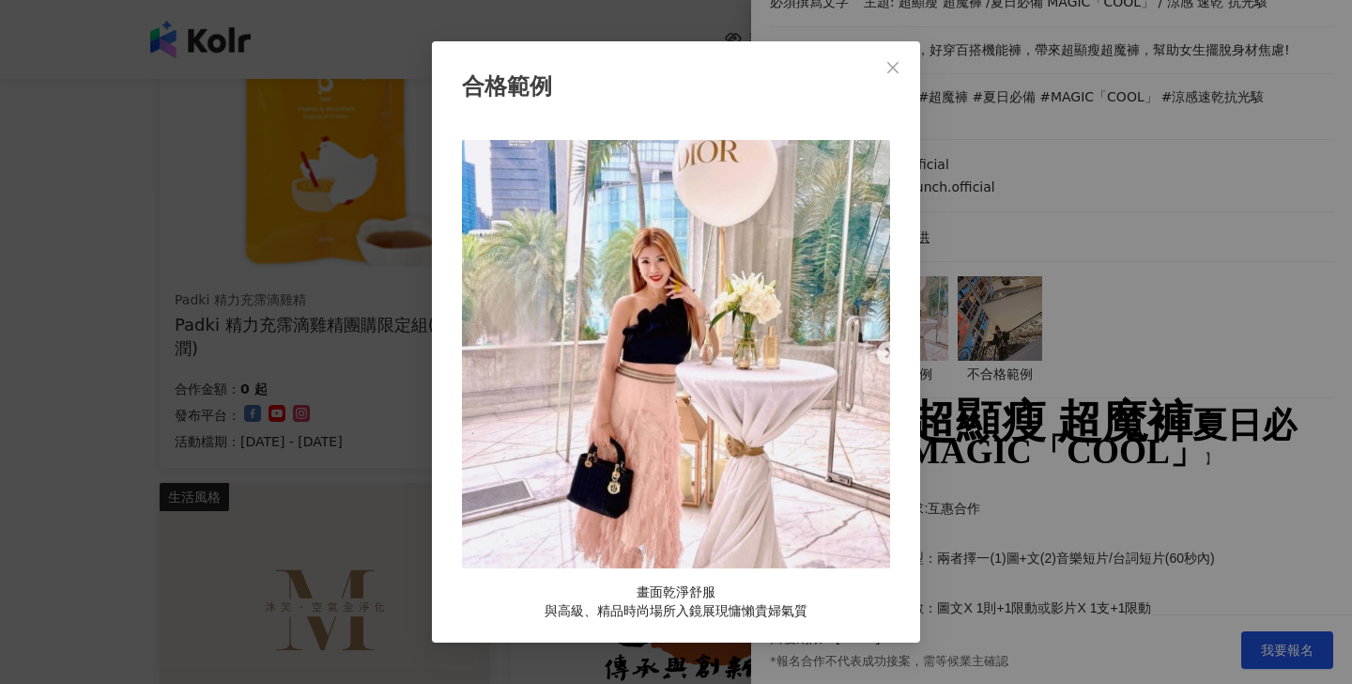
click at [1143, 260] on div "合格範例 畫面乾淨舒服 與高級、精品時尚場所入鏡展現慵懶貴婦氣質" at bounding box center [676, 342] width 1352 height 684
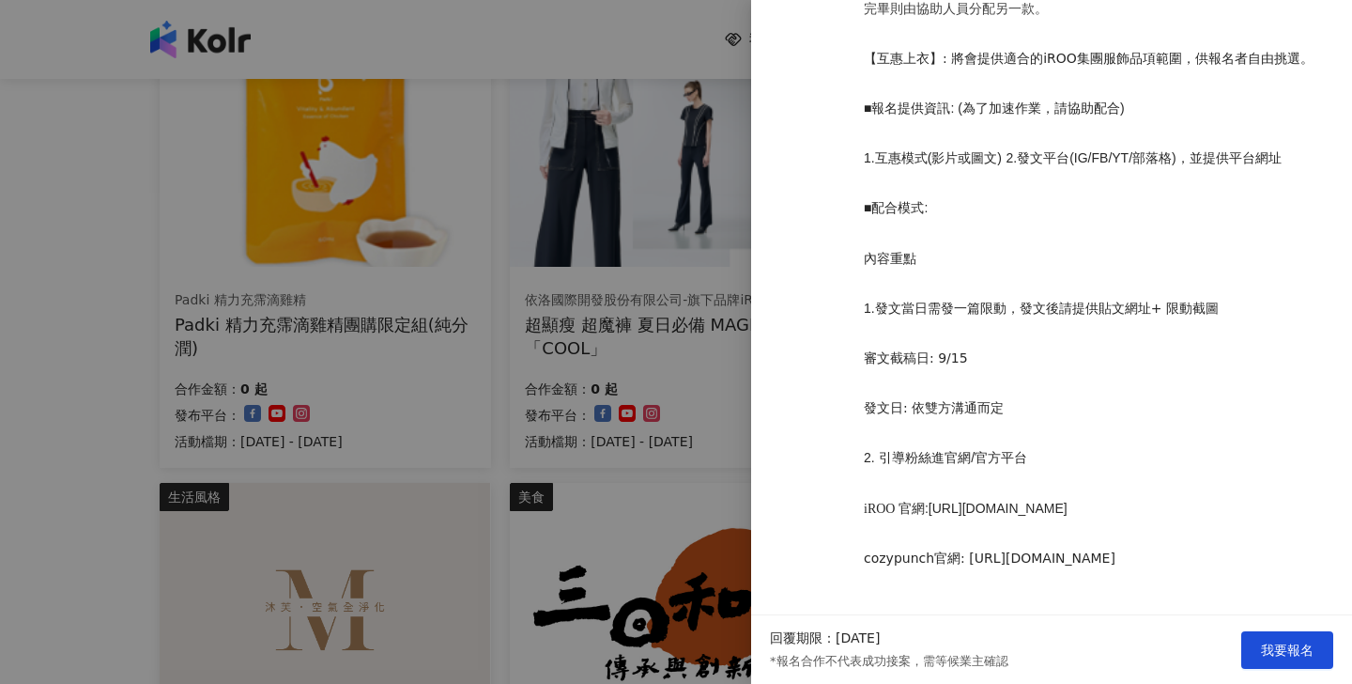
scroll to position [1062, 0]
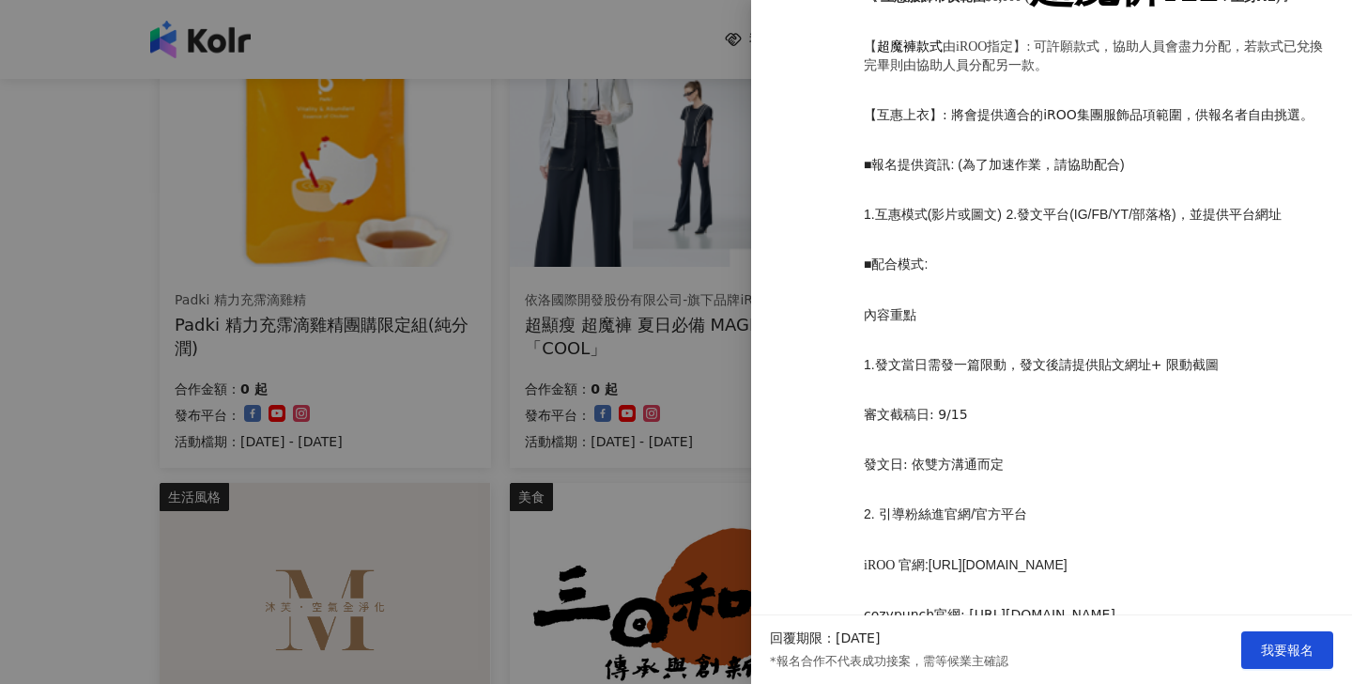
click at [635, 431] on div at bounding box center [676, 342] width 1352 height 684
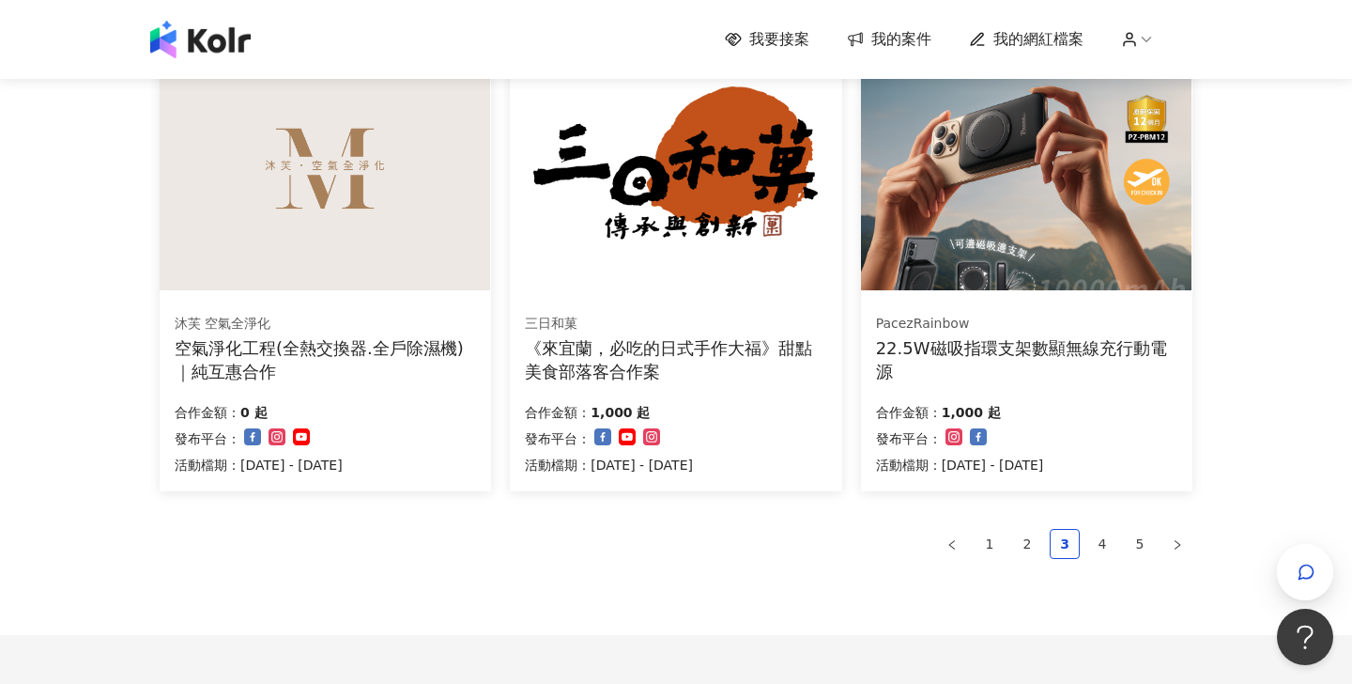
scroll to position [1180, 0]
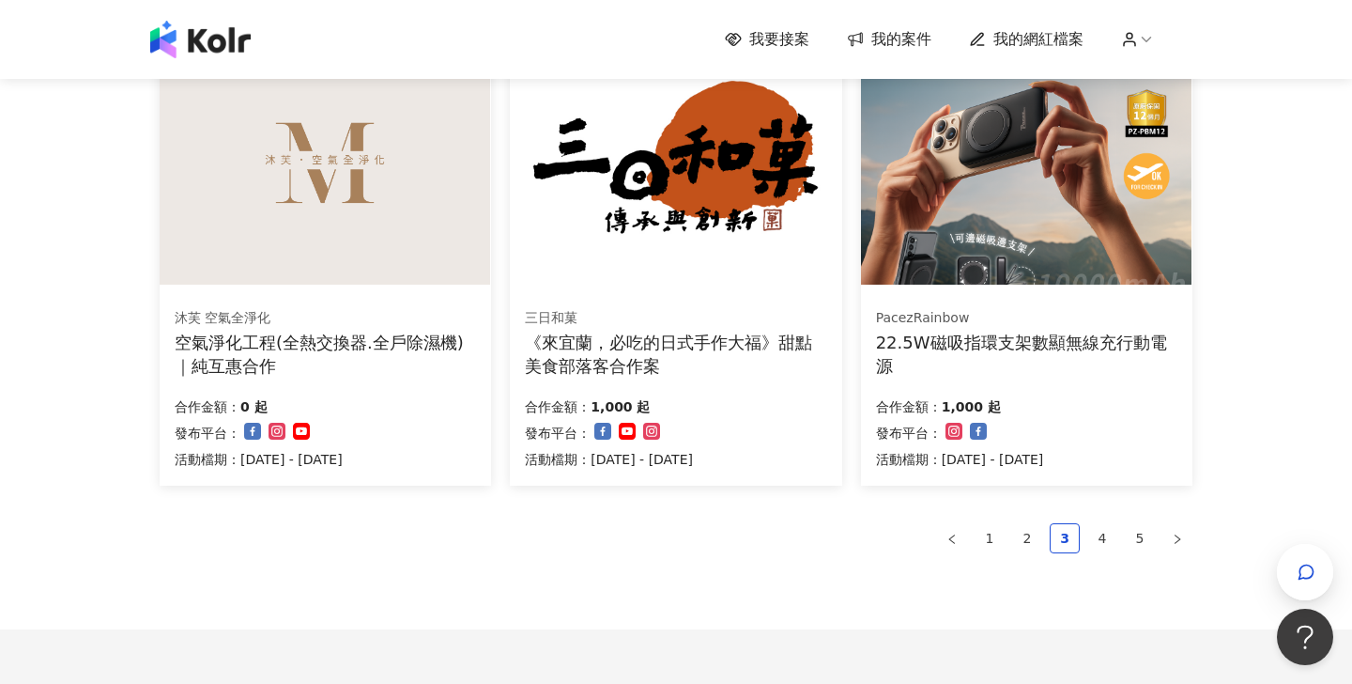
click at [1086, 193] on img at bounding box center [1026, 160] width 331 height 249
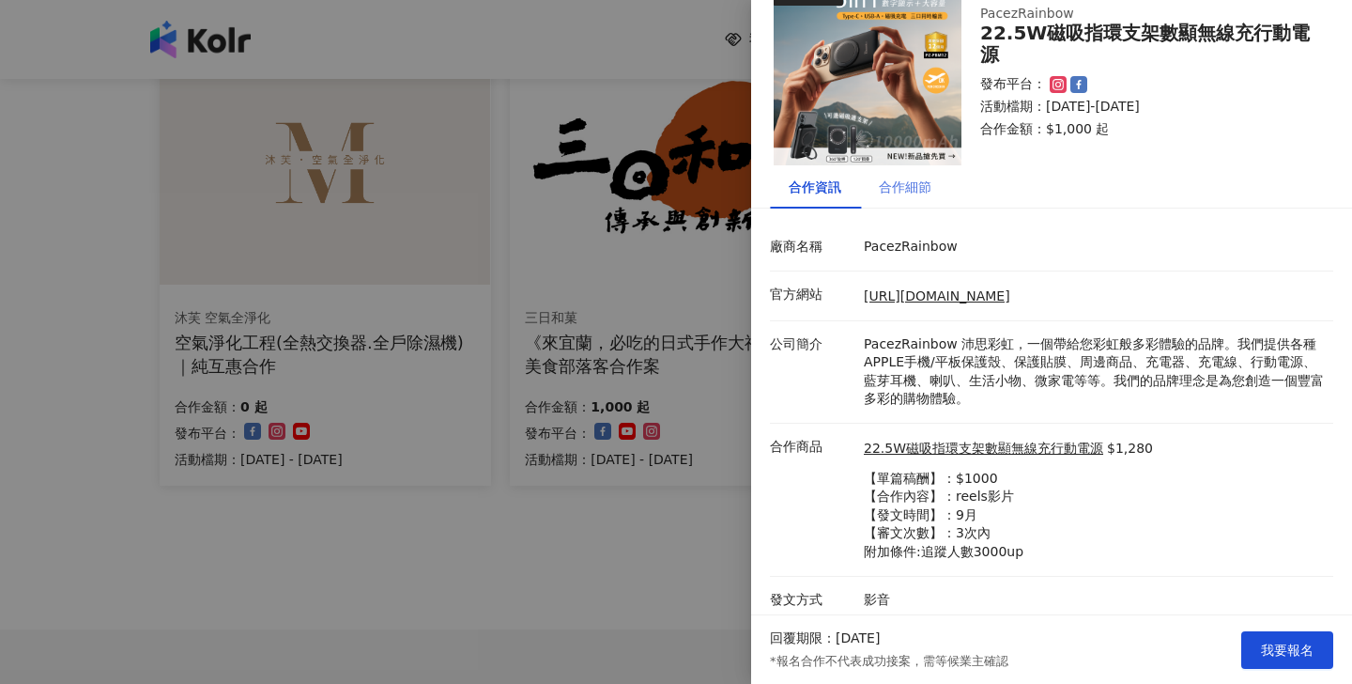
scroll to position [44, 0]
click at [907, 193] on div "合作細節" at bounding box center [905, 187] width 53 height 21
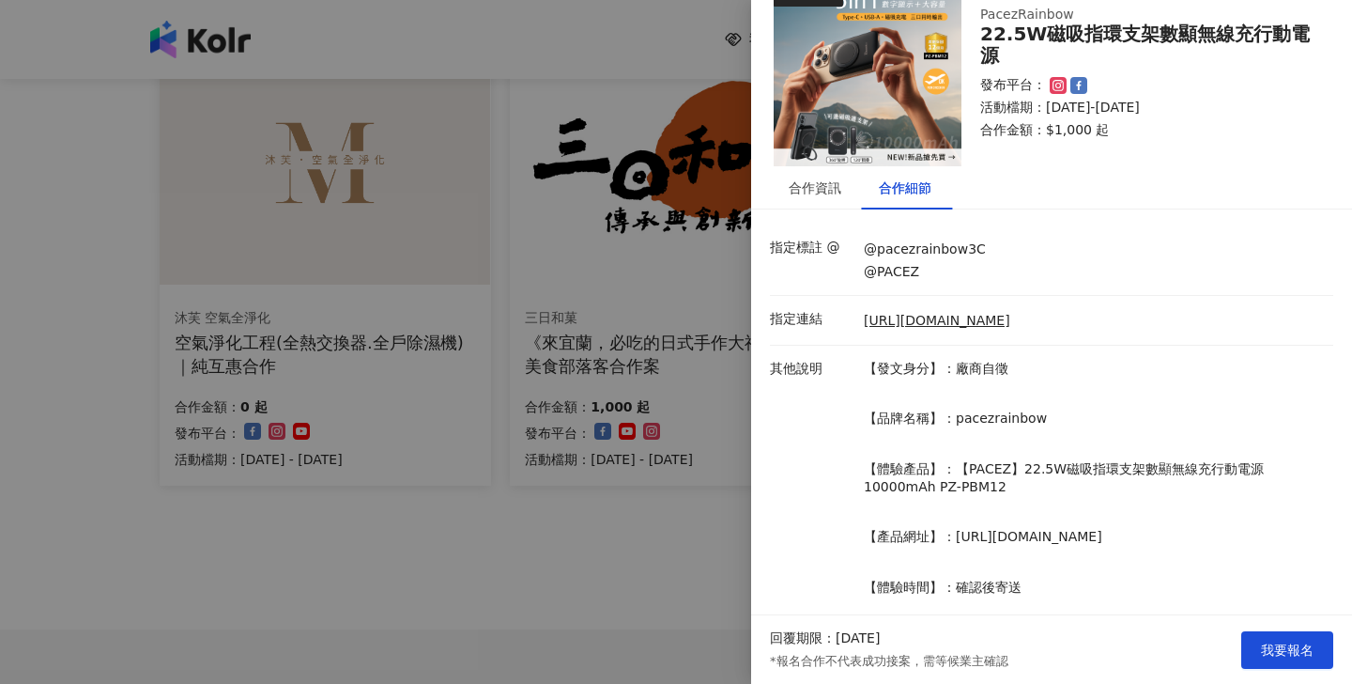
click at [642, 623] on div at bounding box center [676, 342] width 1352 height 684
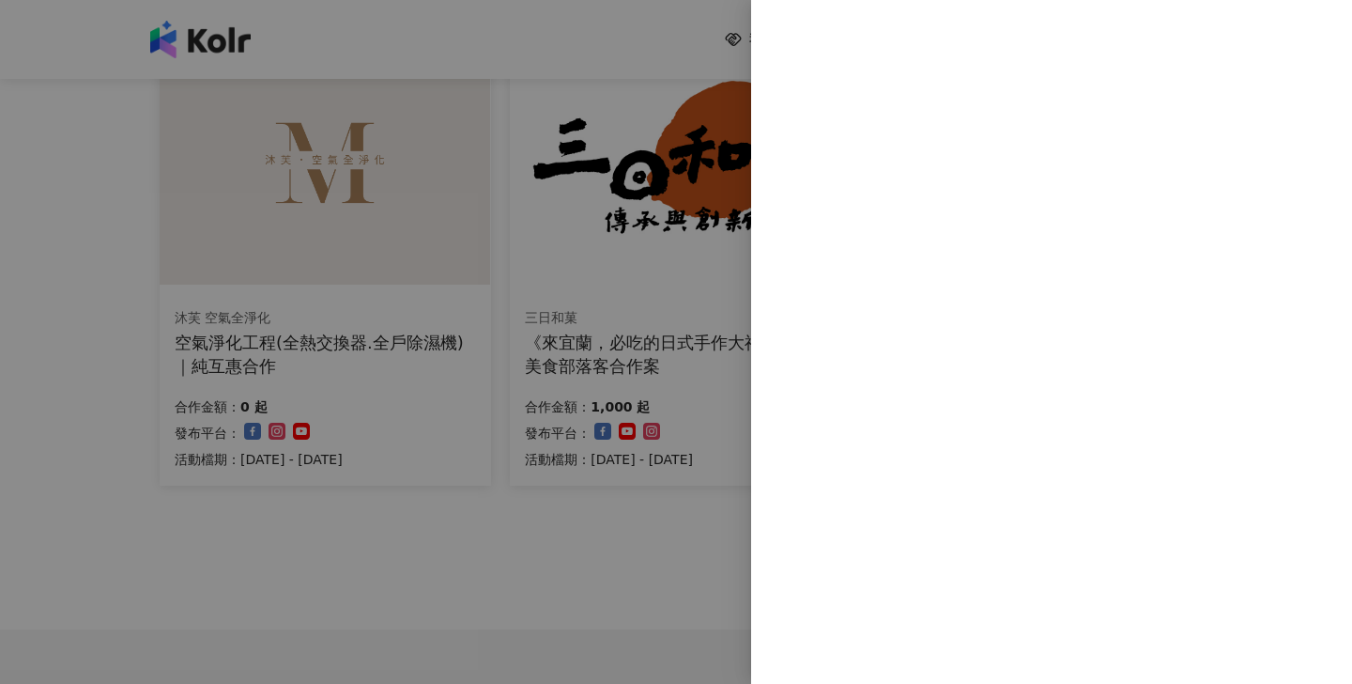
scroll to position [0, 0]
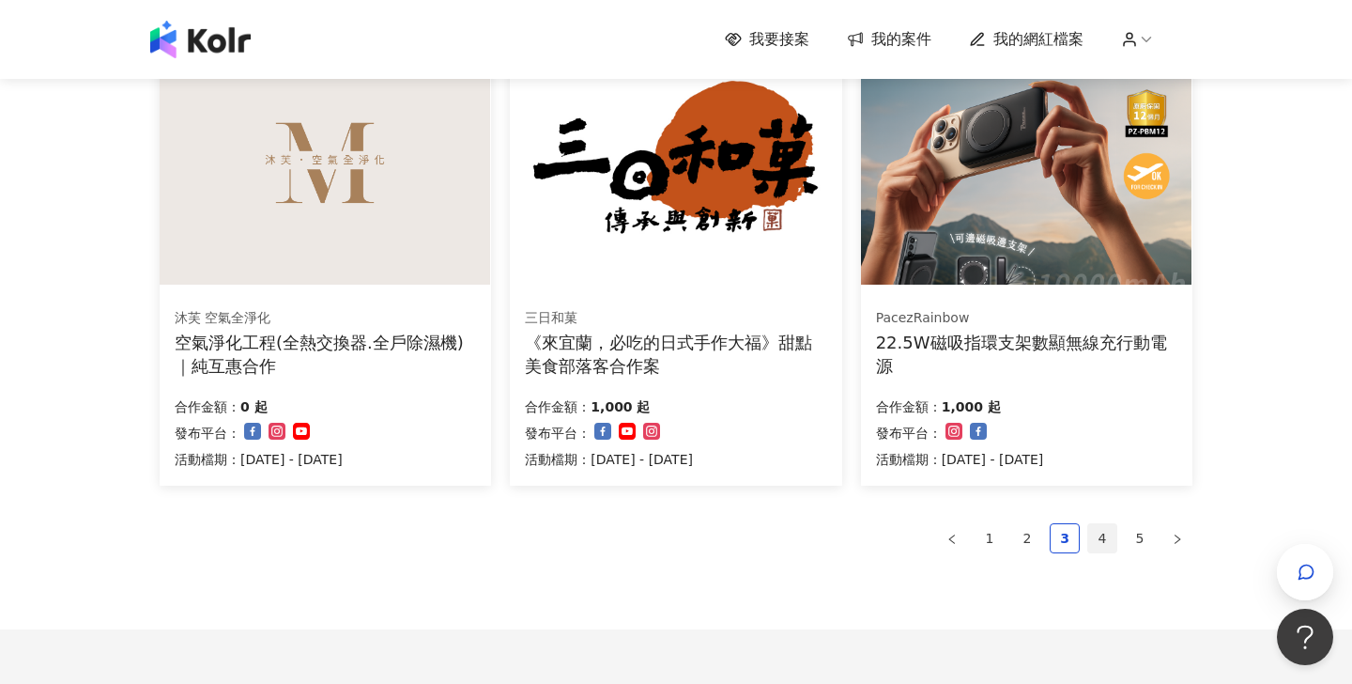
click at [1097, 532] on link "4" at bounding box center [1102, 538] width 28 height 28
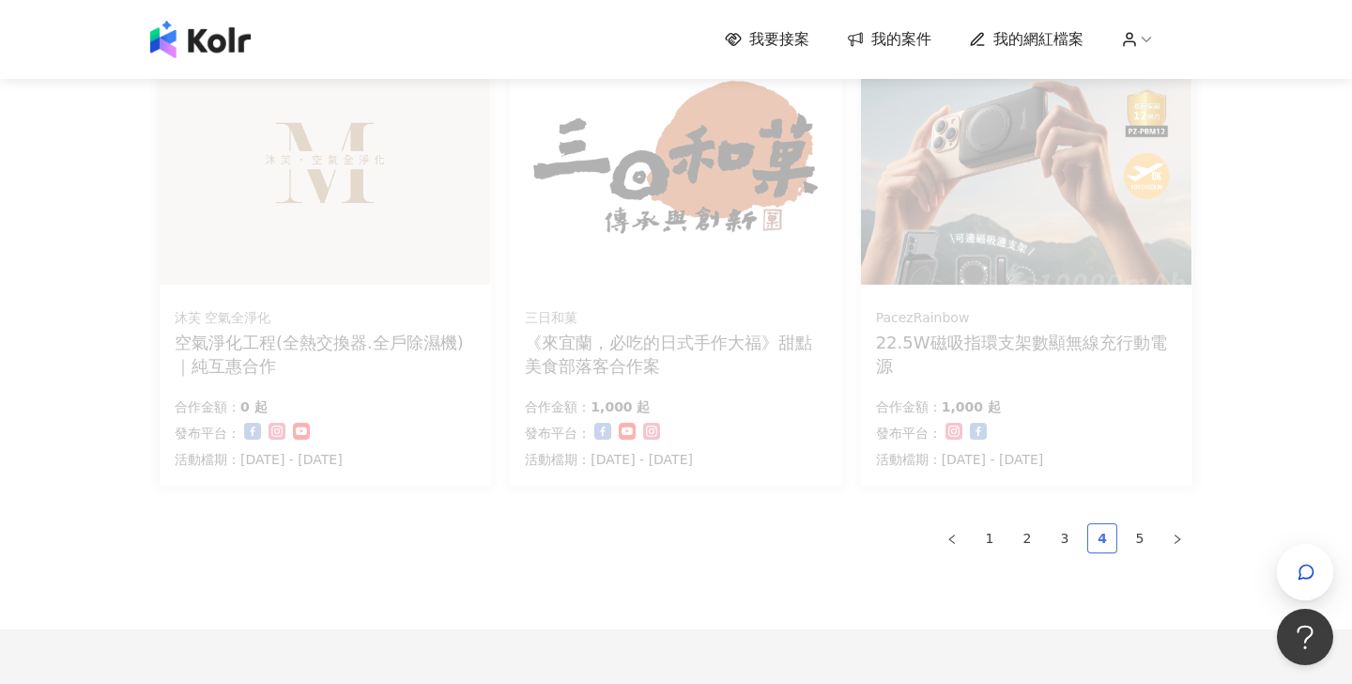
click at [1107, 546] on link "4" at bounding box center [1102, 538] width 28 height 28
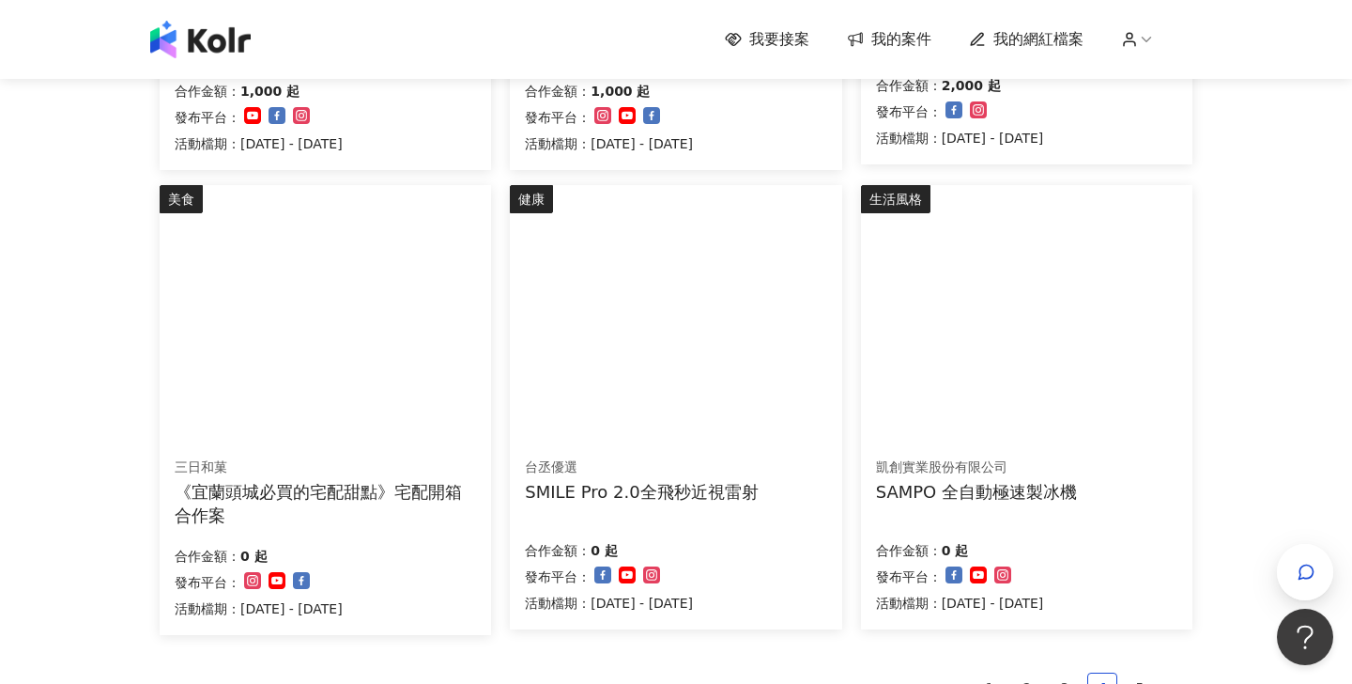
scroll to position [1032, 0]
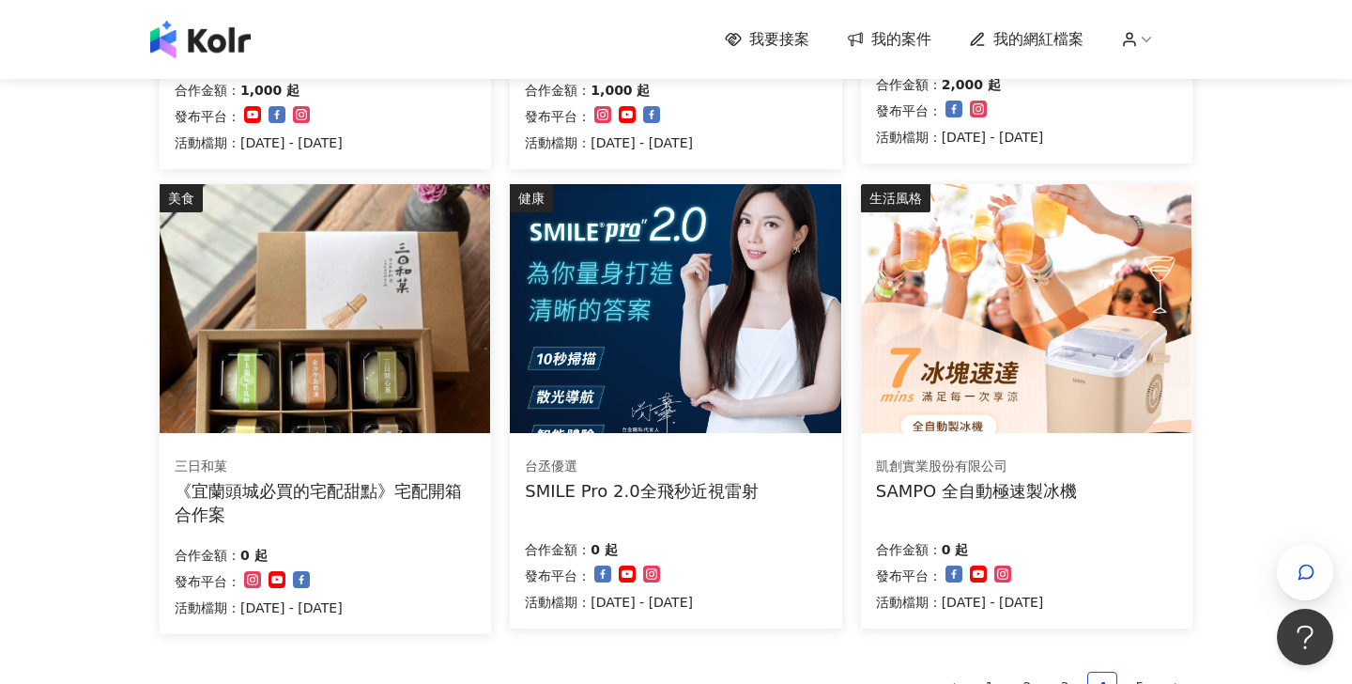
click at [636, 304] on img at bounding box center [675, 308] width 331 height 249
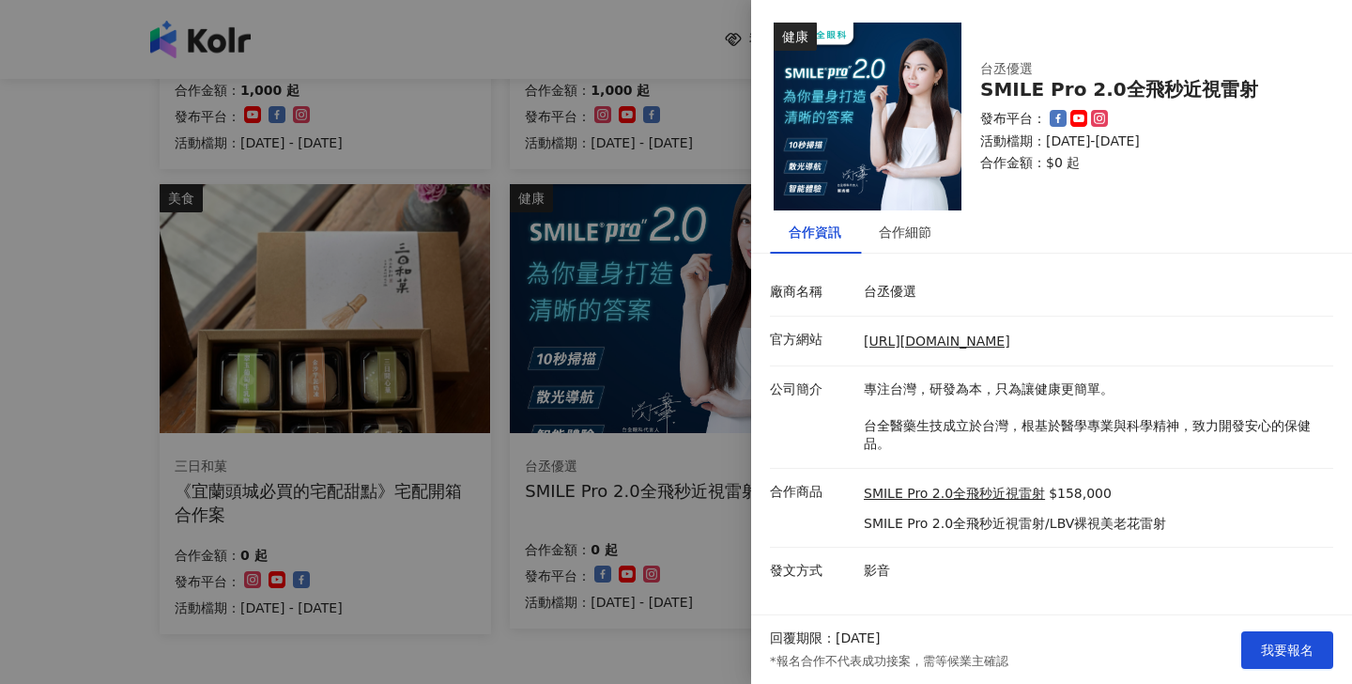
scroll to position [1048, 0]
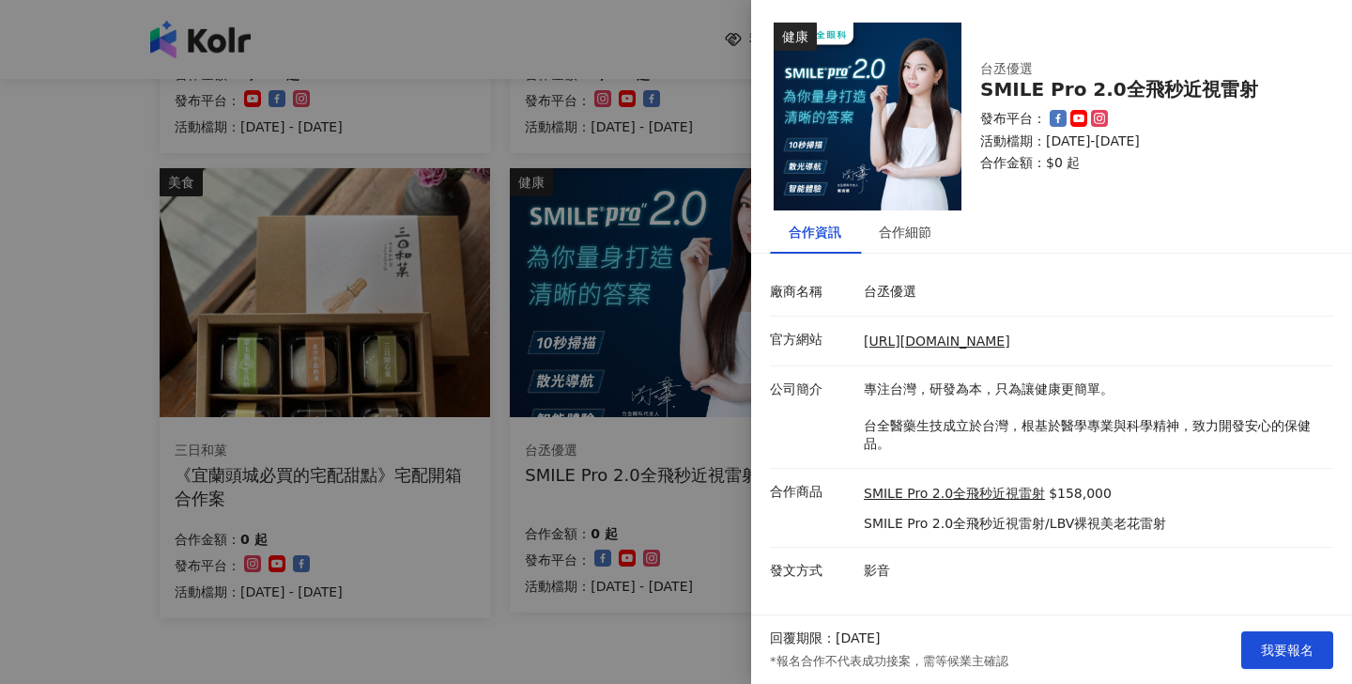
click at [877, 283] on p "台丞優選" at bounding box center [1094, 292] width 460 height 19
click at [904, 238] on div "合作細節" at bounding box center [905, 232] width 53 height 21
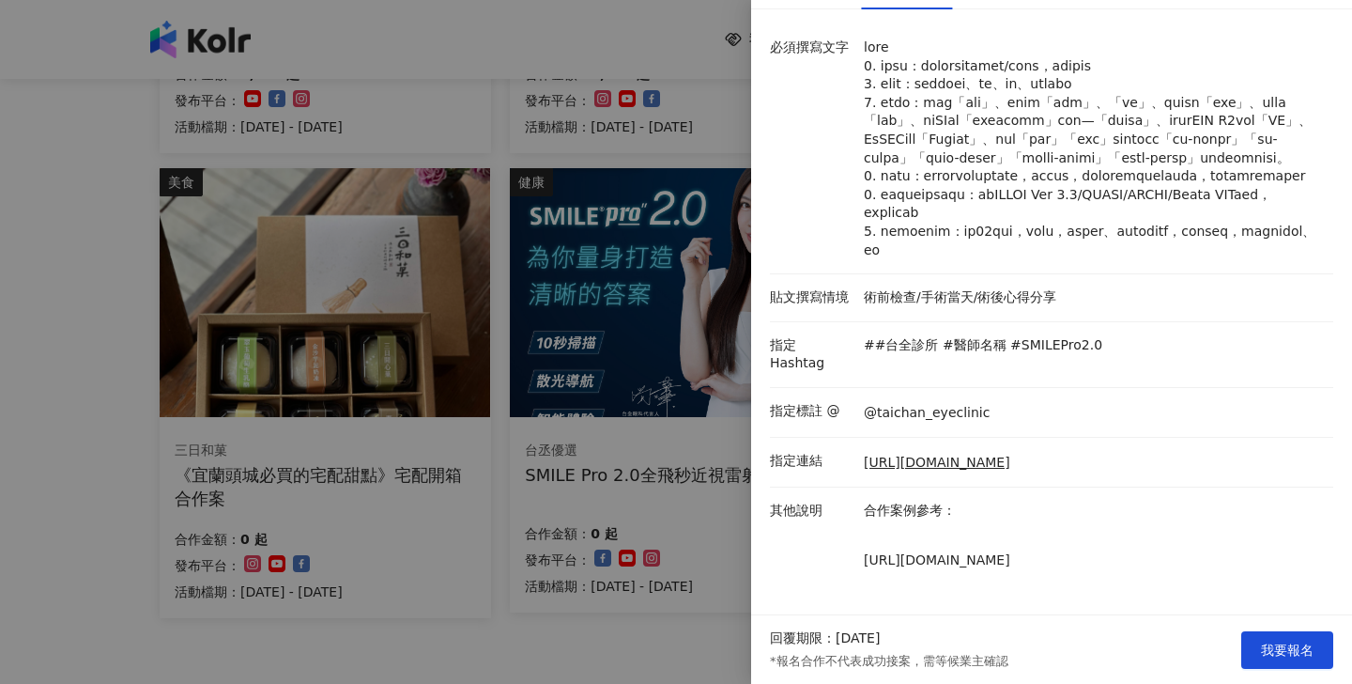
scroll to position [286, 0]
click at [622, 616] on div at bounding box center [676, 342] width 1352 height 684
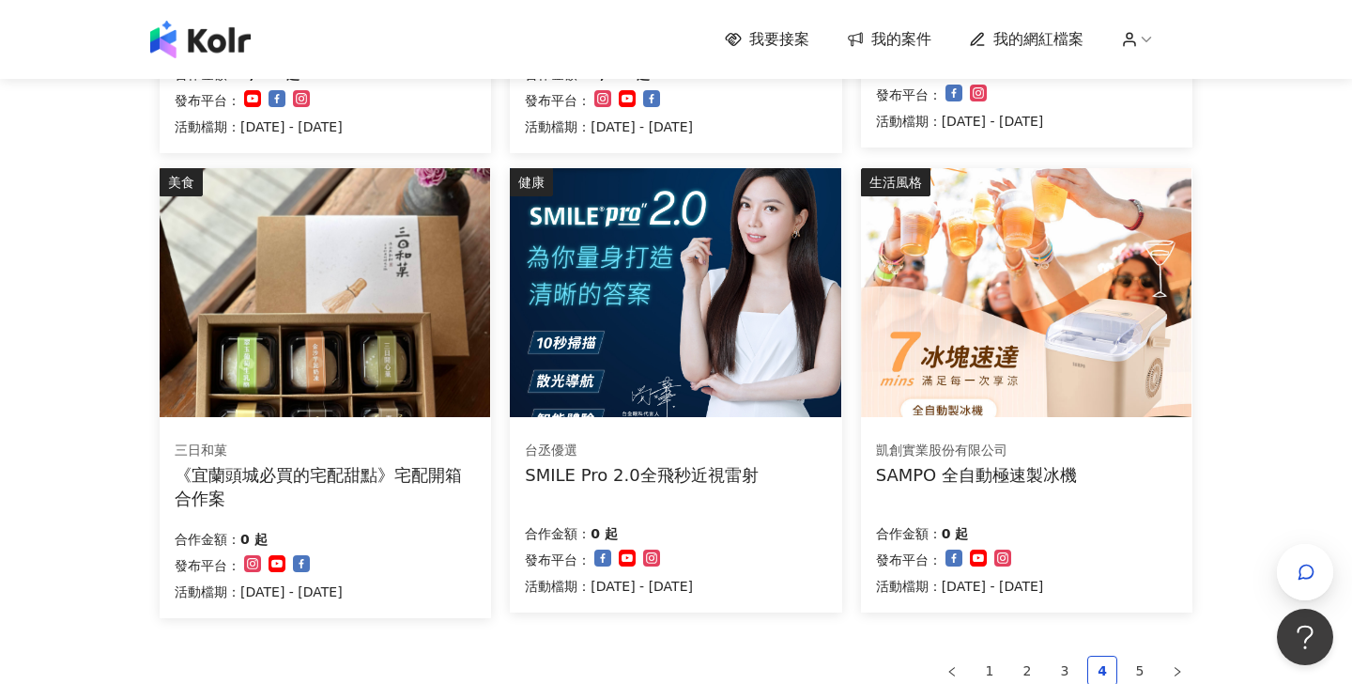
scroll to position [1055, 0]
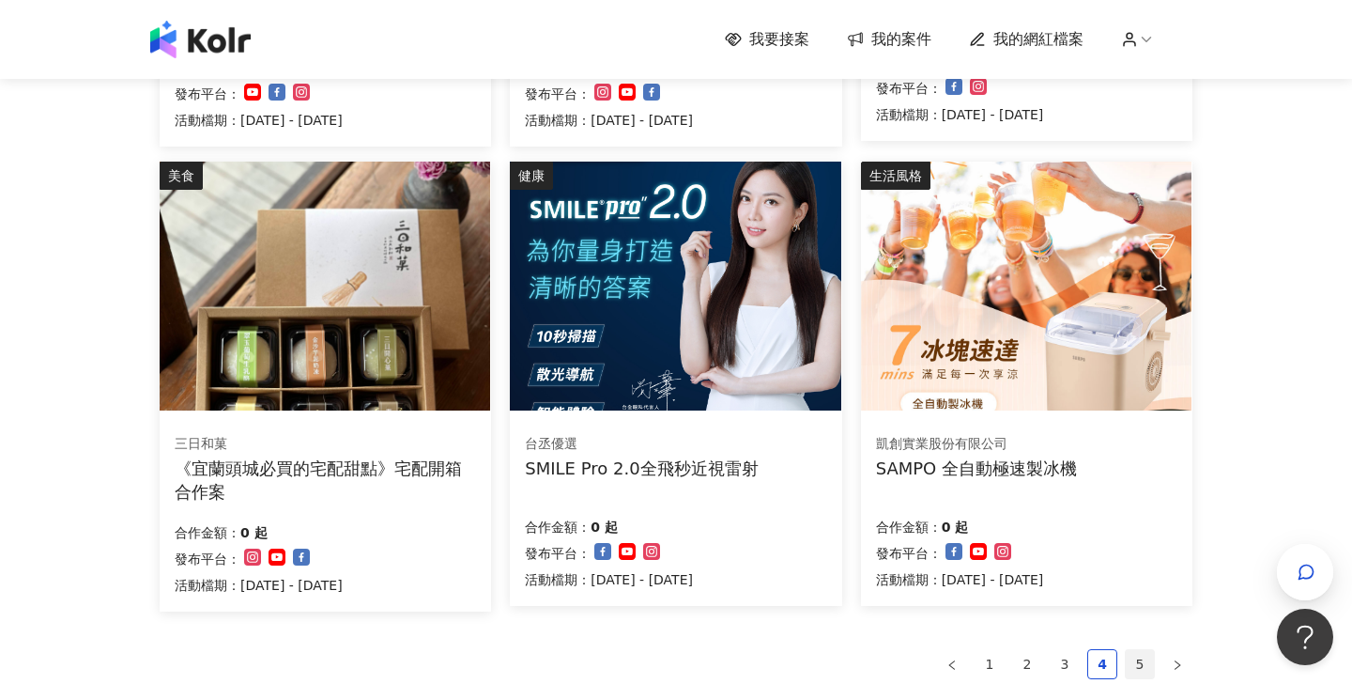
click at [1135, 671] on li "5" at bounding box center [1140, 664] width 30 height 30
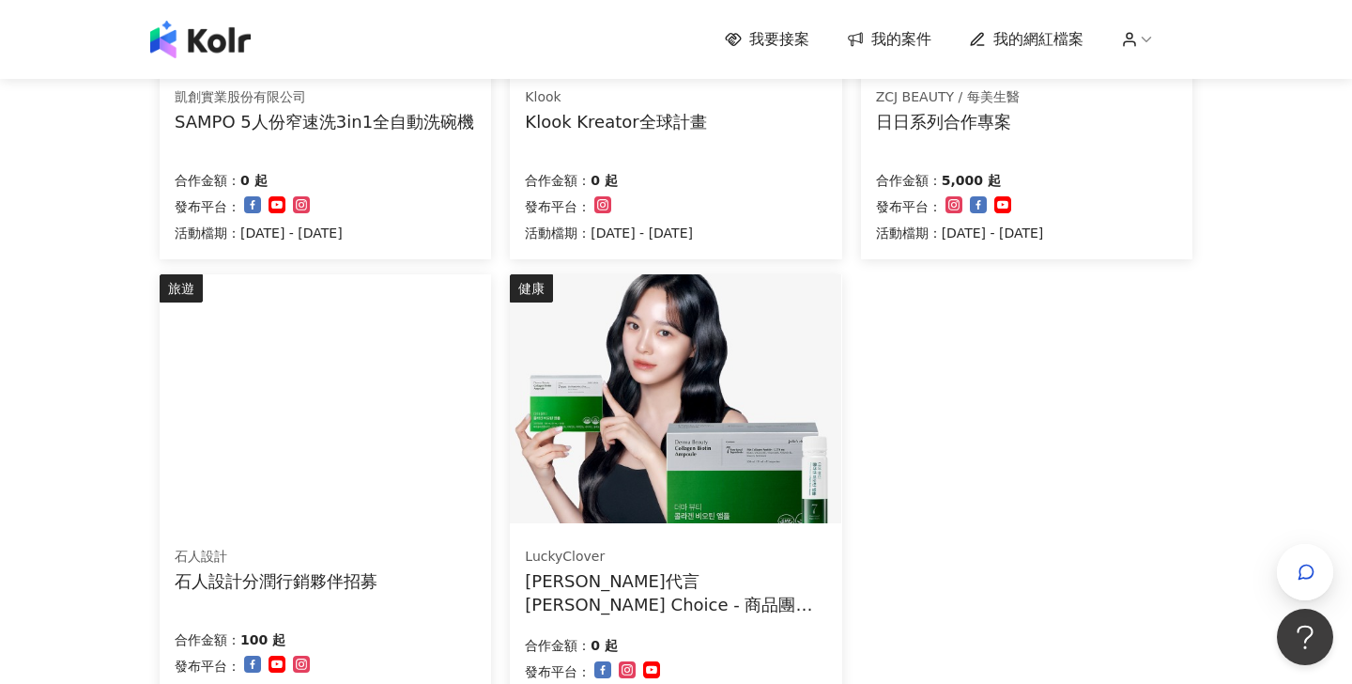
scroll to position [0, 0]
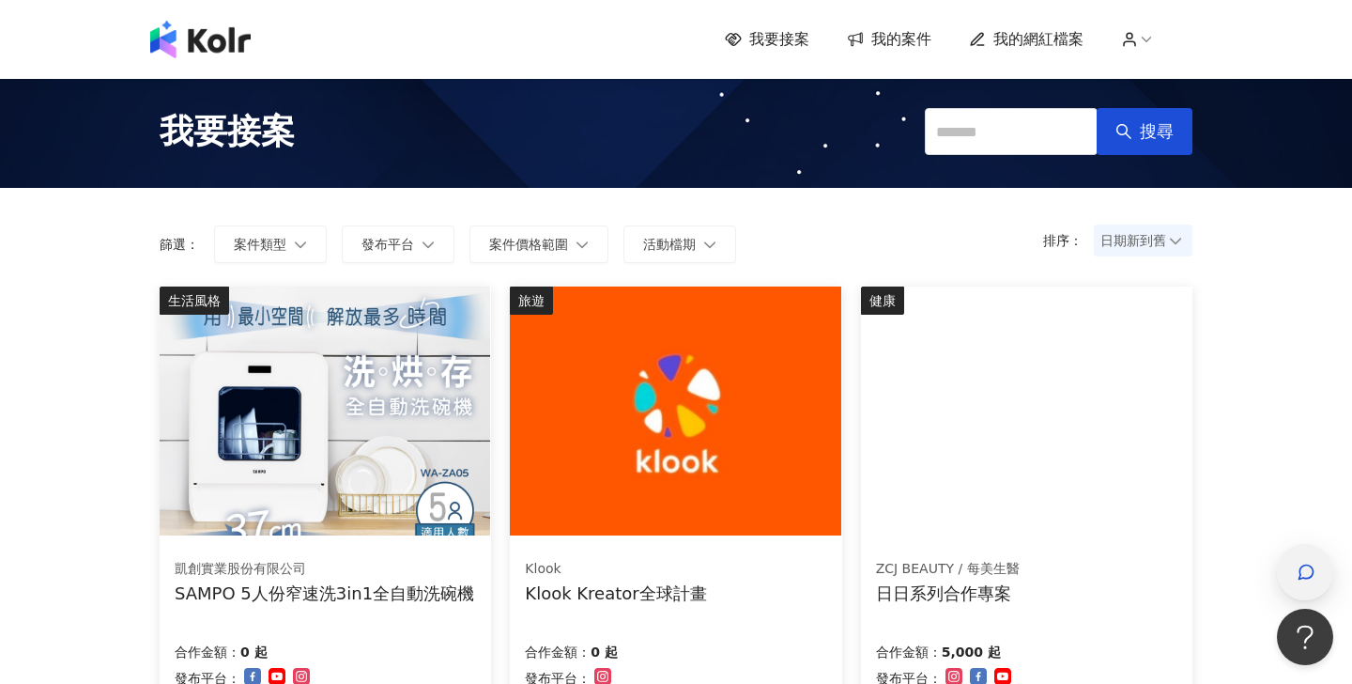
click at [1322, 564] on div "button" at bounding box center [1305, 572] width 56 height 56
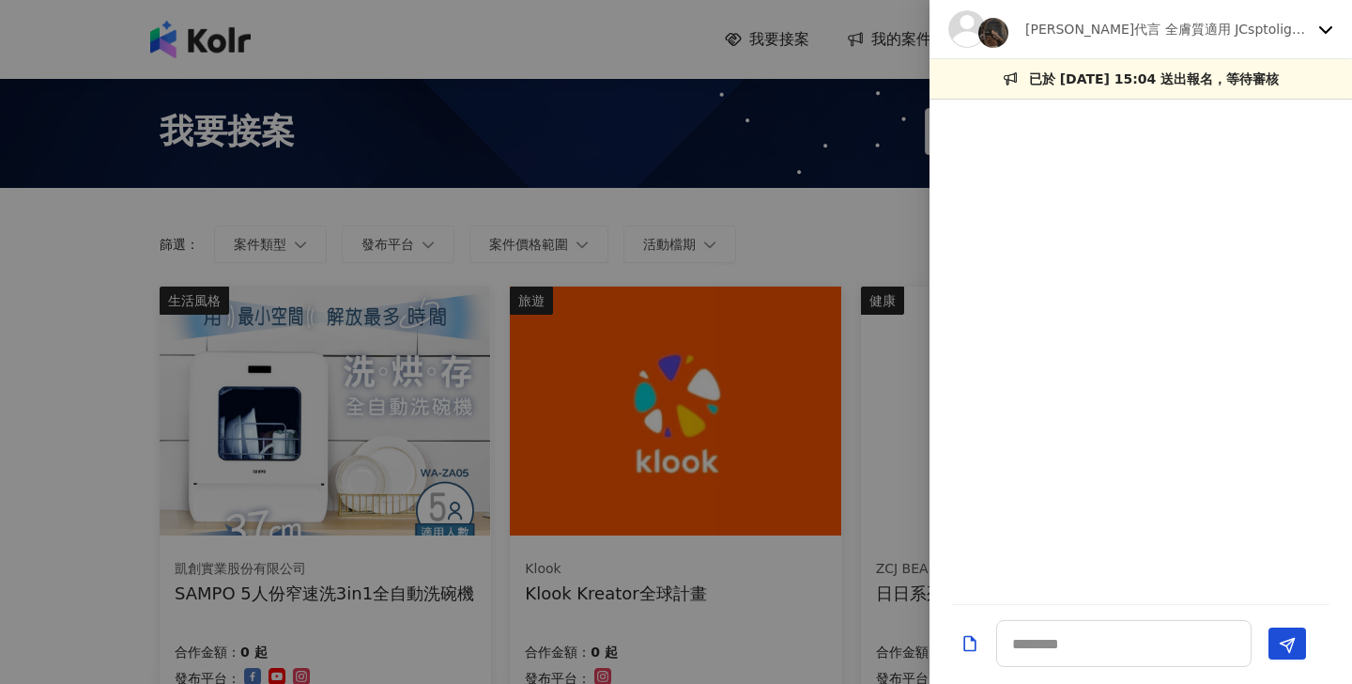
click at [1094, 47] on div "[PERSON_NAME]代言 全膚質適用 JCsptolight聚光燈面膜" at bounding box center [1129, 29] width 362 height 38
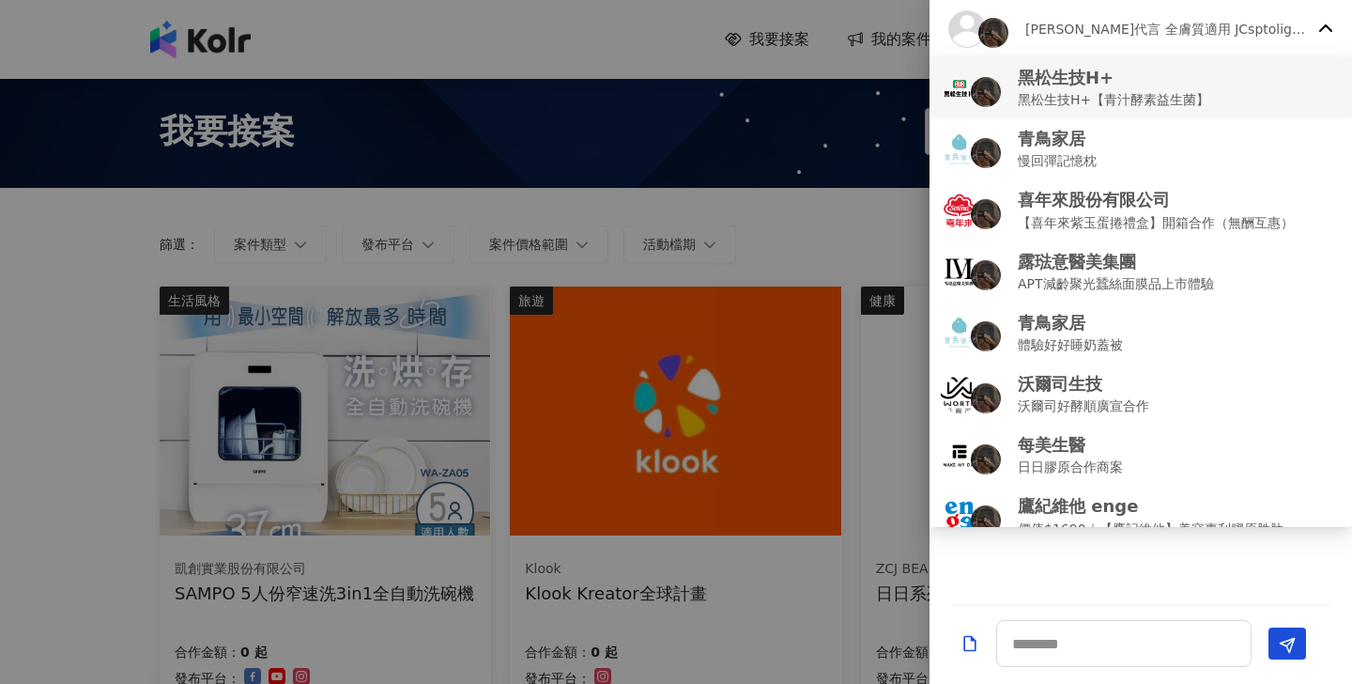
click at [1087, 87] on p "黑松生技H+" at bounding box center [1114, 77] width 192 height 23
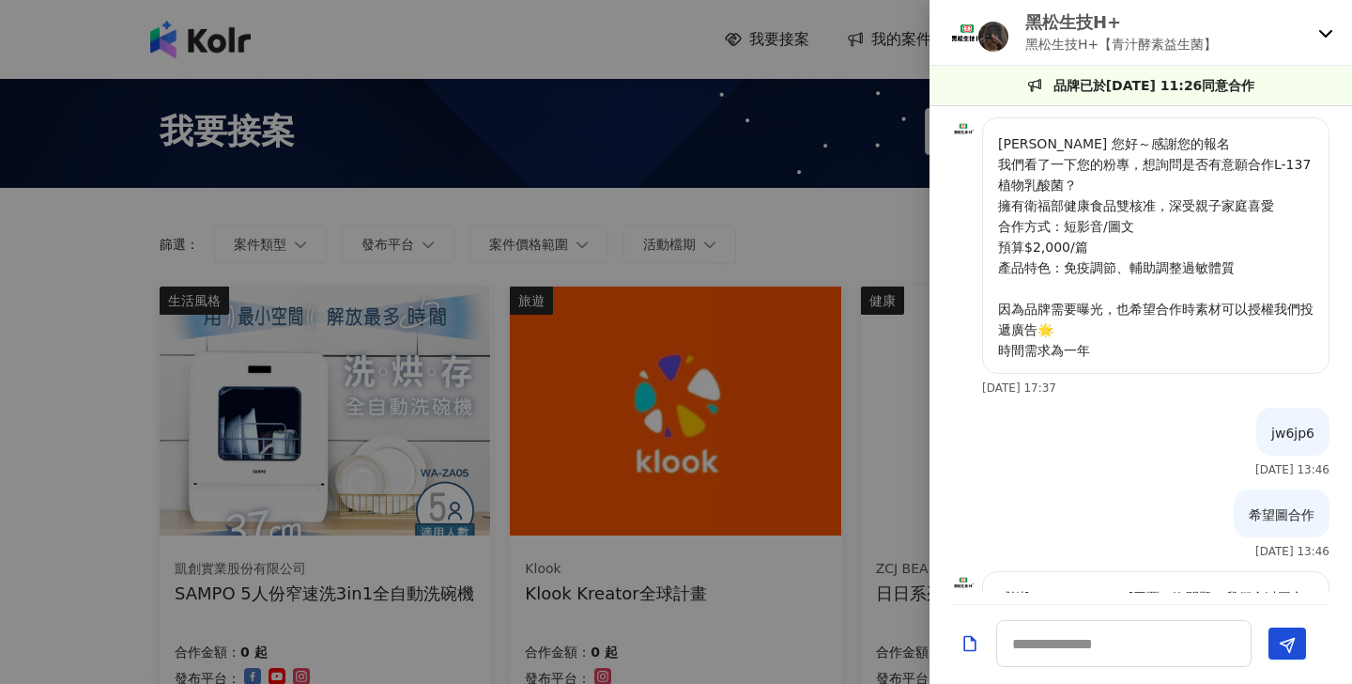
scroll to position [290, 0]
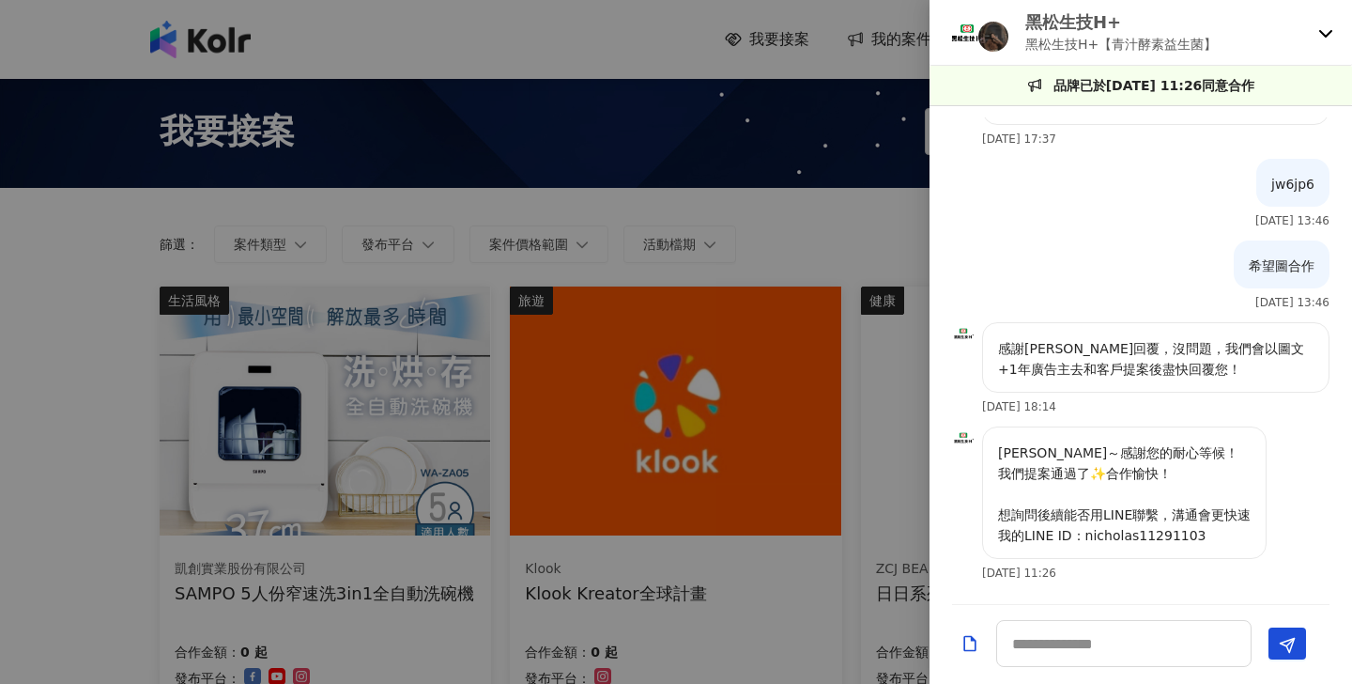
click at [1132, 39] on p "黑松生技H+【青汁酵素益生菌】" at bounding box center [1121, 44] width 192 height 21
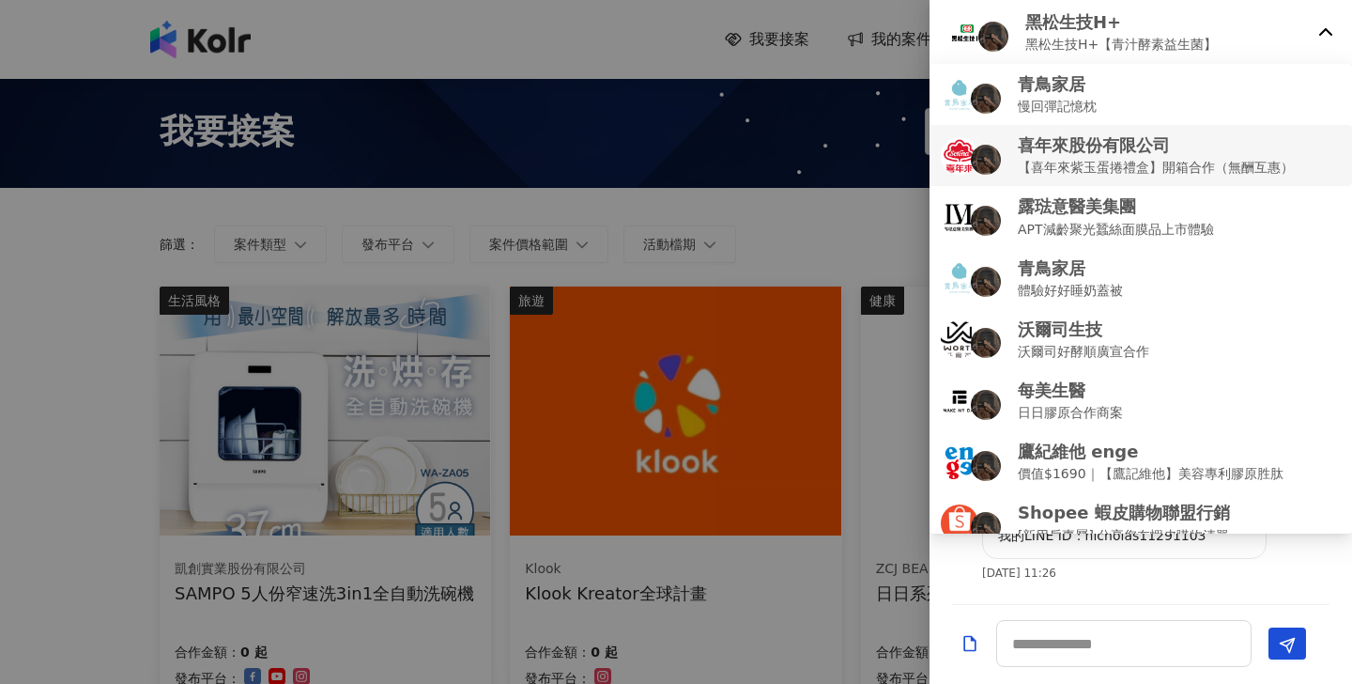
click at [1091, 164] on p "【喜年來紫玉蛋捲禮盒】開箱合作（無酬互惠）" at bounding box center [1156, 167] width 276 height 21
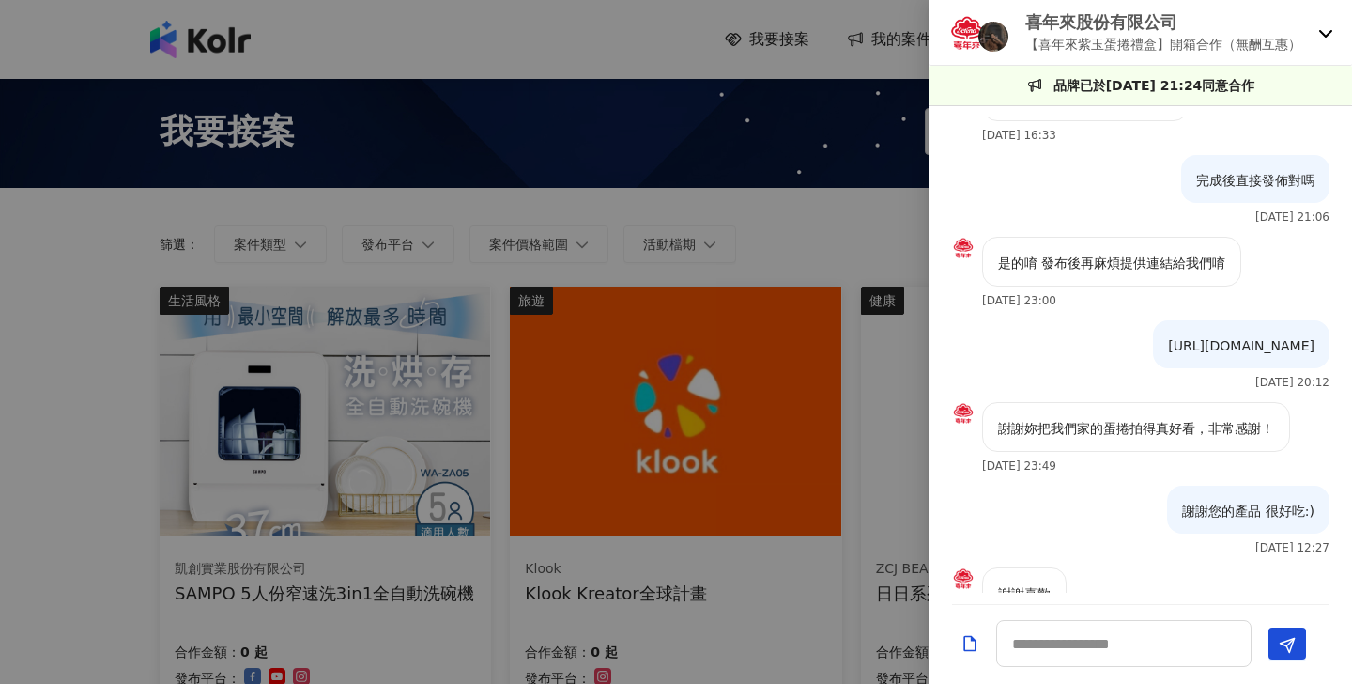
scroll to position [897, 0]
click at [1140, 32] on p "喜年來股份有限公司" at bounding box center [1163, 21] width 276 height 23
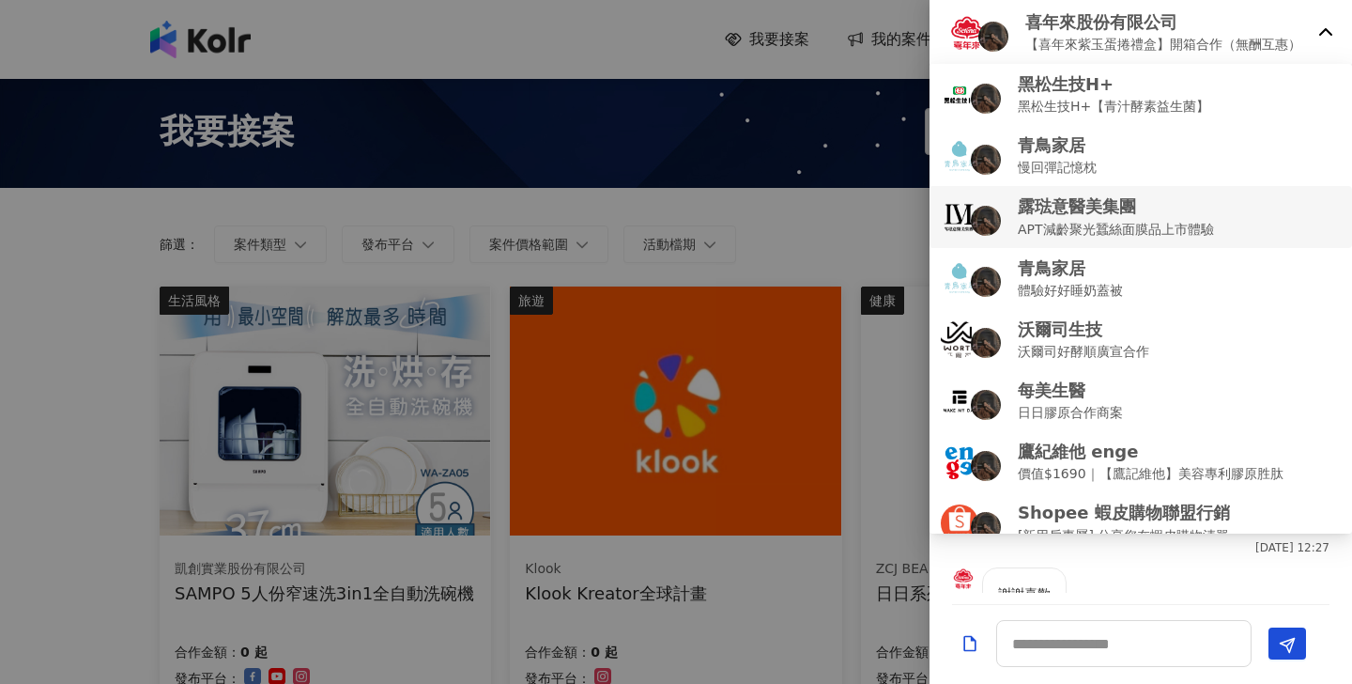
click at [1063, 221] on p "APT減齡聚光蠶絲面膜品上市體驗" at bounding box center [1116, 229] width 196 height 21
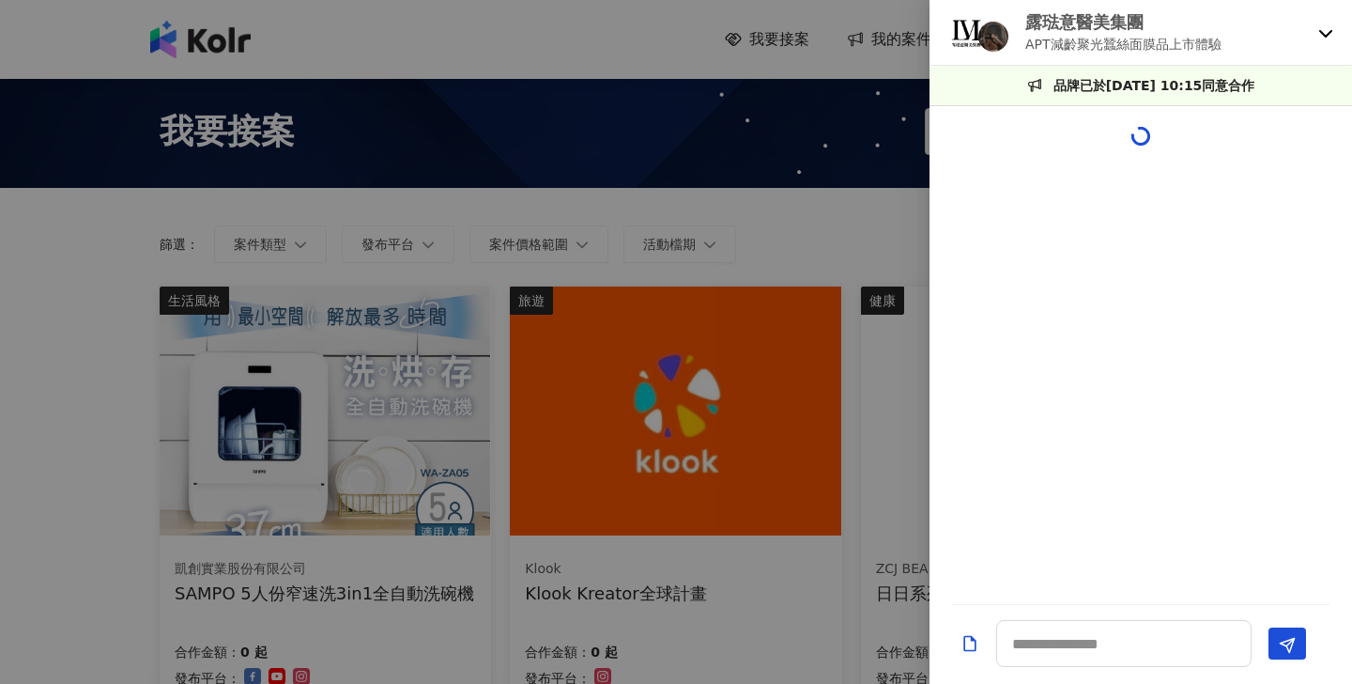
scroll to position [83, 0]
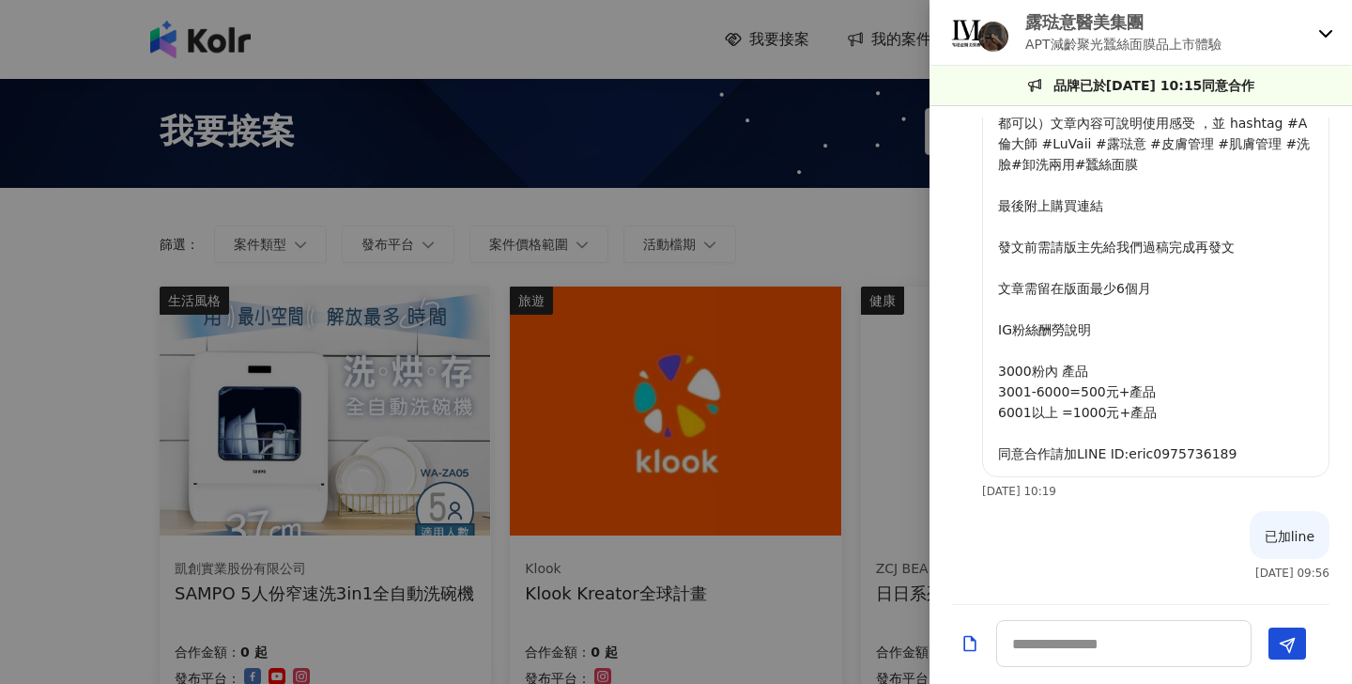
click at [1127, 41] on p "APT減齡聚光蠶絲面膜品上市體驗" at bounding box center [1123, 44] width 196 height 21
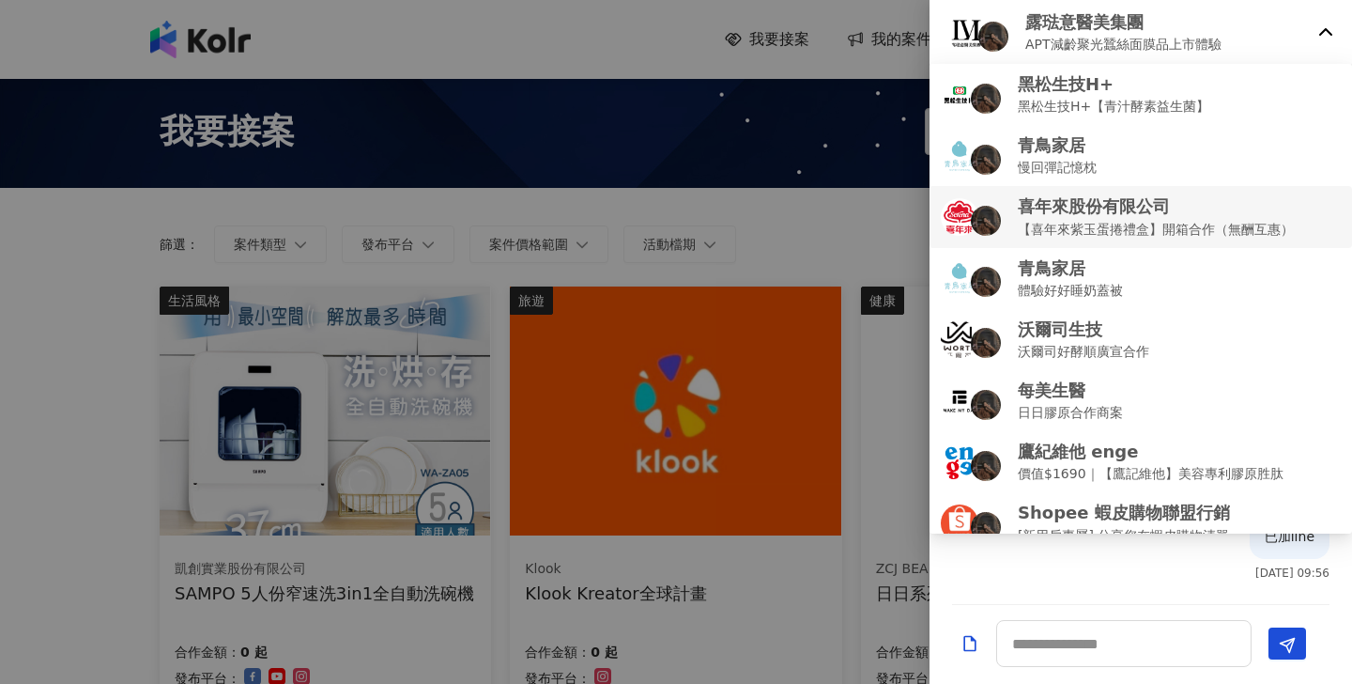
click at [1057, 212] on p "喜年來股份有限公司" at bounding box center [1156, 205] width 276 height 23
